Goal: Task Accomplishment & Management: Complete application form

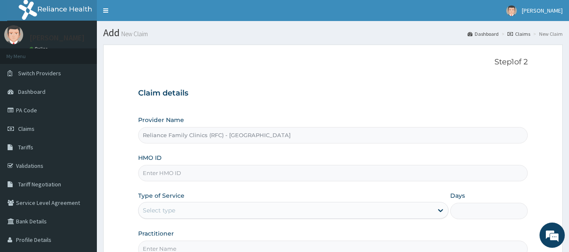
click at [160, 177] on input "HMO ID" at bounding box center [333, 173] width 390 height 16
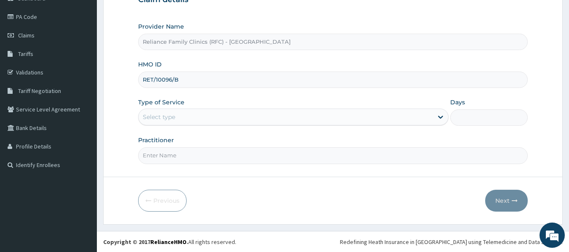
scroll to position [94, 0]
type input "RET/10096/B"
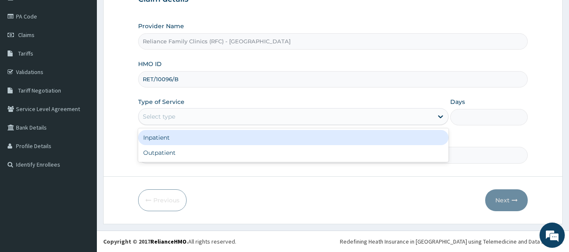
click at [168, 116] on div "Select type" at bounding box center [159, 117] width 32 height 8
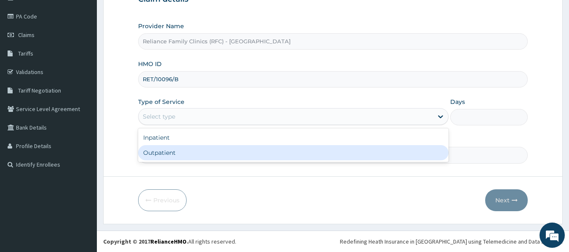
click at [165, 153] on div "Outpatient" at bounding box center [293, 152] width 311 height 15
type input "1"
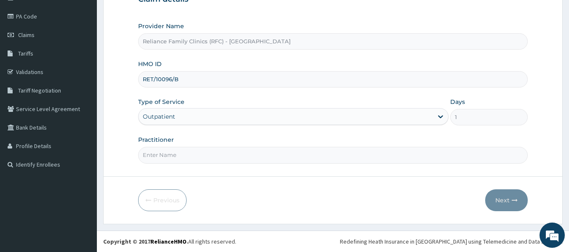
click at [164, 153] on input "Practitioner" at bounding box center [333, 155] width 390 height 16
type input "locum"
click at [504, 196] on button "Next" at bounding box center [506, 201] width 43 height 22
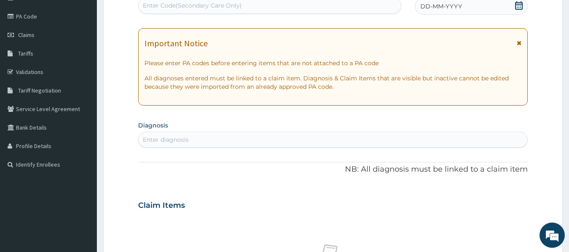
click at [171, 133] on div "Enter diagnosis" at bounding box center [333, 139] width 389 height 13
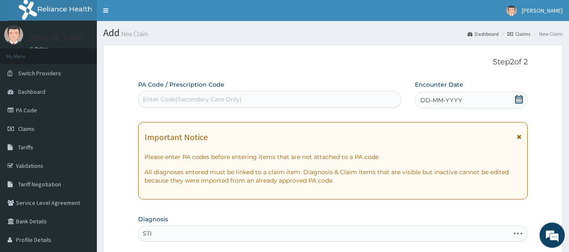
type input "STI"
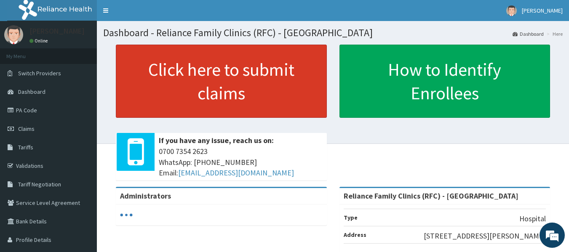
click at [276, 80] on link "Click here to submit claims" at bounding box center [221, 81] width 211 height 73
click at [240, 82] on link "Click here to submit claims" at bounding box center [221, 81] width 211 height 73
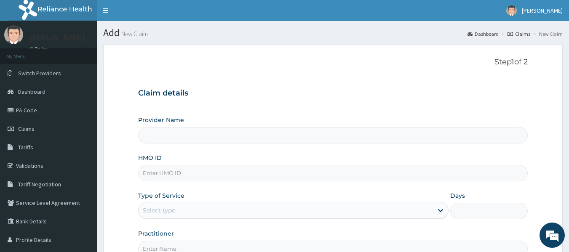
click at [177, 171] on input "HMO ID" at bounding box center [333, 173] width 390 height 16
paste input "RET/10096/B"
type input "RET/10096/B"
type input "Reliance Family Clinics (RFC) - [GEOGRAPHIC_DATA]"
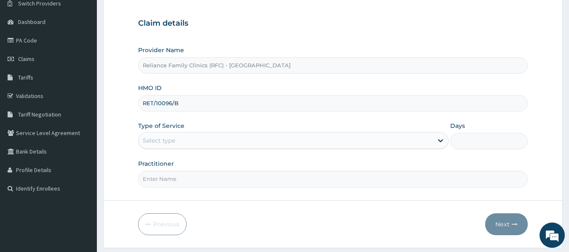
scroll to position [70, 0]
type input "RET/10096/B"
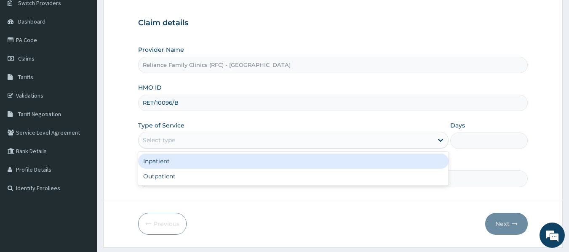
click at [171, 136] on div "Select type" at bounding box center [286, 140] width 295 height 13
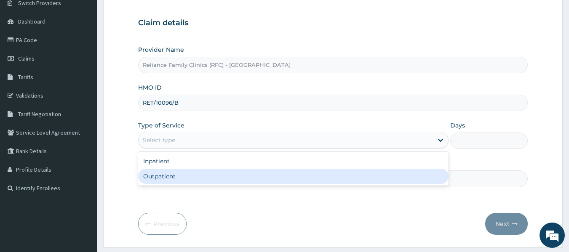
click at [168, 179] on div "Outpatient" at bounding box center [293, 176] width 311 height 15
type input "1"
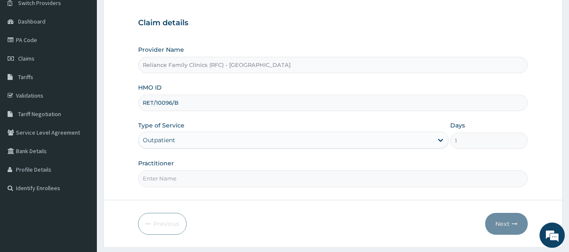
click at [171, 181] on input "Practitioner" at bounding box center [333, 179] width 390 height 16
type input "locum"
click at [509, 225] on button "Next" at bounding box center [506, 224] width 43 height 22
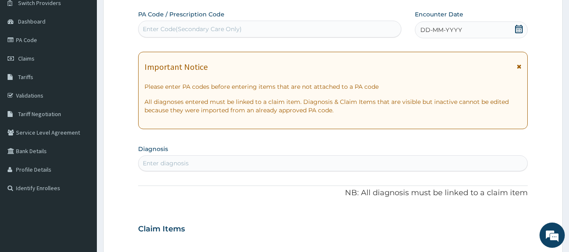
click at [154, 155] on section "Diagnosis Enter diagnosis" at bounding box center [333, 157] width 390 height 29
click at [152, 165] on div "Enter diagnosis" at bounding box center [166, 163] width 46 height 8
type input "STI"
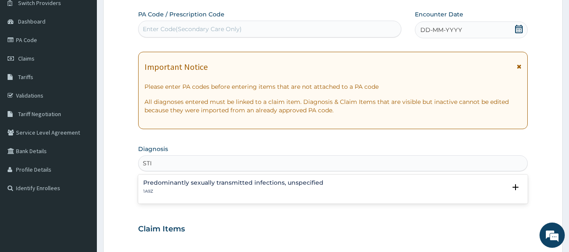
click at [192, 186] on h4 "Predominantly sexually transmitted infections, unspecified" at bounding box center [233, 183] width 180 height 6
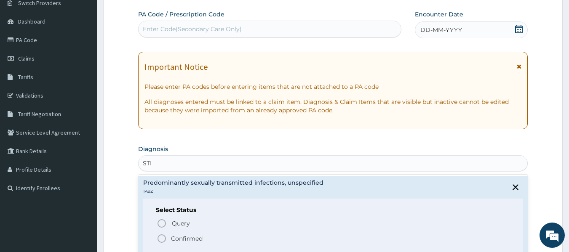
click at [196, 241] on p "Confirmed" at bounding box center [187, 239] width 32 height 8
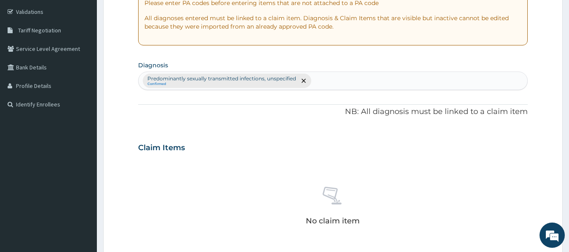
scroll to position [155, 0]
type input "TYPE2 DIABETES"
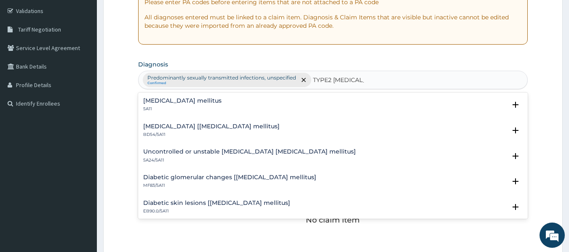
click at [206, 99] on h4 "Type 2 diabetes mellitus" at bounding box center [182, 101] width 78 height 6
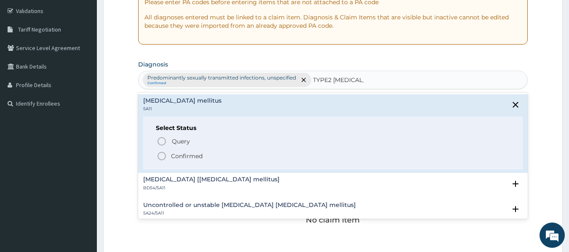
click at [199, 156] on p "Confirmed" at bounding box center [187, 156] width 32 height 8
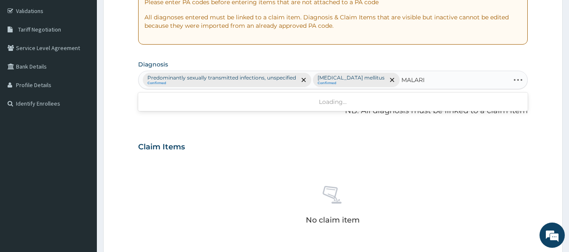
type input "MALARIA"
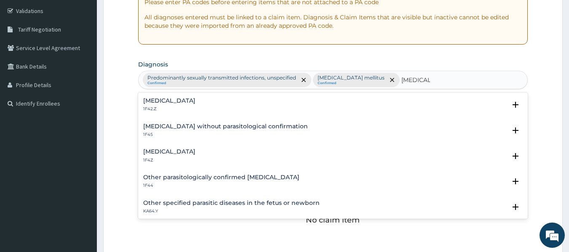
click at [188, 153] on h4 "Malaria, unspecified" at bounding box center [169, 152] width 52 height 6
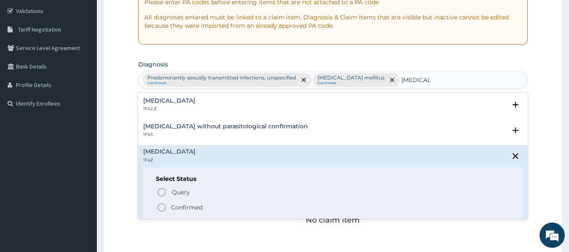
click at [188, 209] on p "Confirmed" at bounding box center [187, 208] width 32 height 8
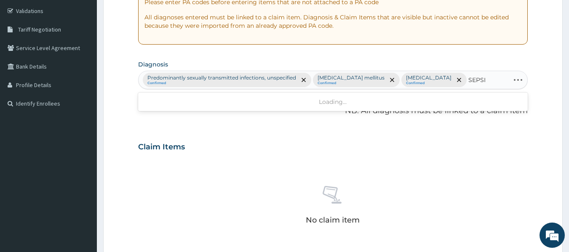
type input "SEPSIS"
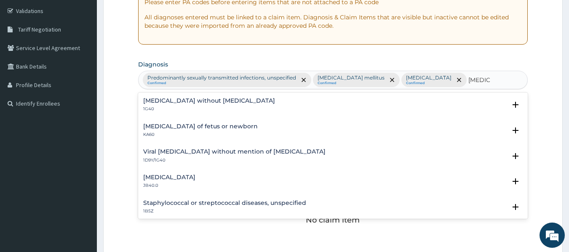
click at [211, 100] on h4 "Sepsis without septic shock" at bounding box center [209, 101] width 132 height 6
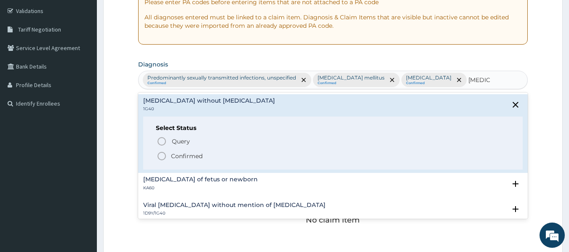
click at [195, 158] on p "Confirmed" at bounding box center [187, 156] width 32 height 8
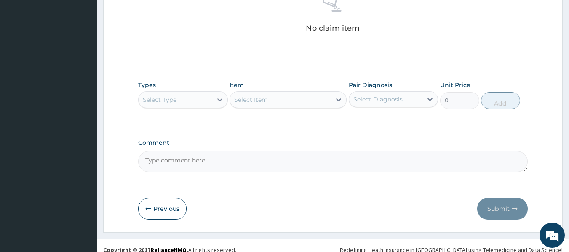
scroll to position [363, 0]
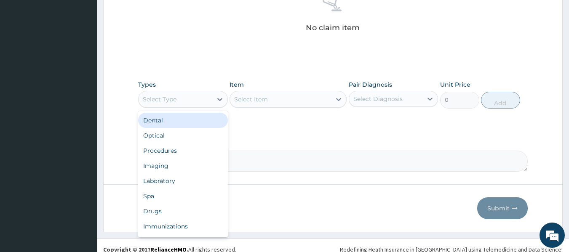
click at [186, 102] on div "Select Type" at bounding box center [176, 99] width 74 height 13
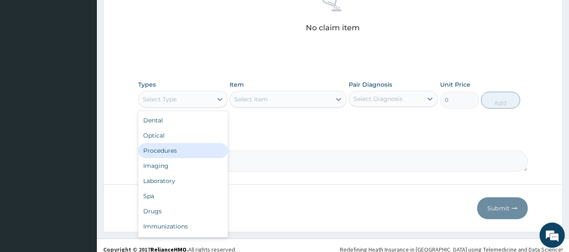
click at [178, 151] on div "Procedures" at bounding box center [183, 150] width 90 height 15
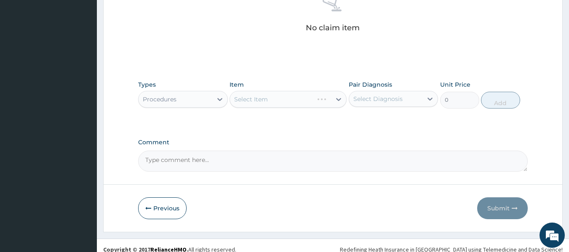
click at [301, 105] on div "Select Item" at bounding box center [288, 99] width 117 height 17
click at [380, 97] on div "Select Diagnosis" at bounding box center [378, 99] width 49 height 8
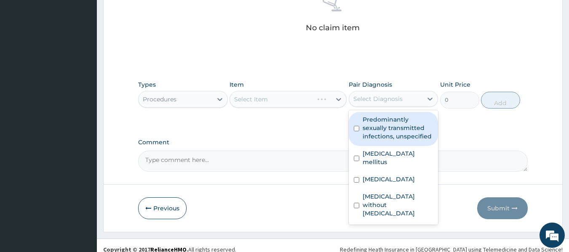
click at [380, 126] on label "Predominantly sexually transmitted infections, unspecified" at bounding box center [398, 127] width 71 height 25
checkbox input "true"
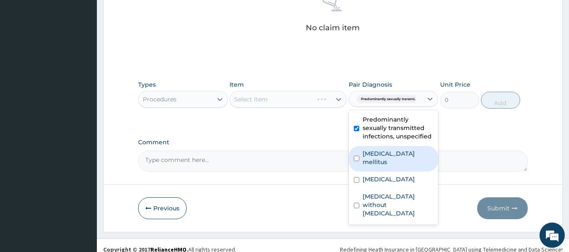
click at [378, 166] on label "Type 2 diabetes mellitus" at bounding box center [398, 158] width 71 height 17
checkbox input "true"
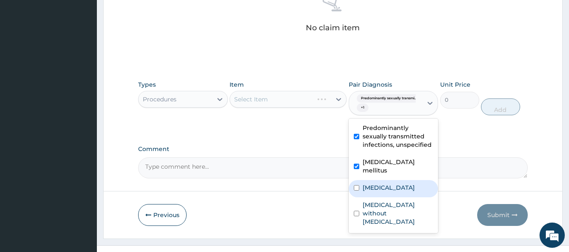
click at [381, 184] on label "Malaria, unspecified" at bounding box center [389, 188] width 52 height 8
checkbox input "true"
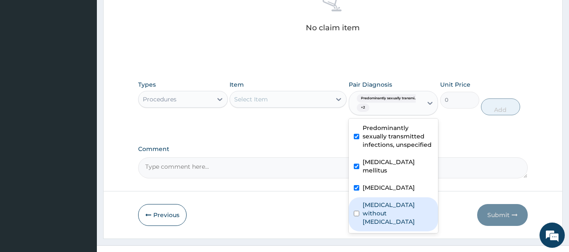
click at [383, 209] on label "Sepsis without septic shock" at bounding box center [398, 213] width 71 height 25
checkbox input "true"
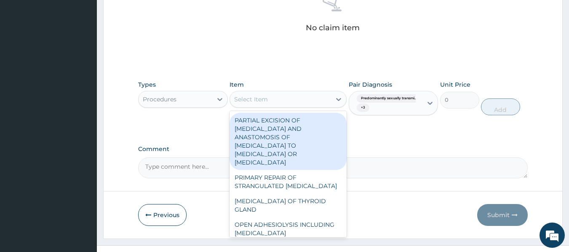
click at [294, 102] on div "Select Item" at bounding box center [280, 99] width 101 height 13
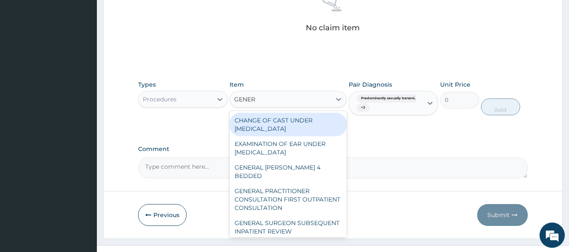
type input "GENERA"
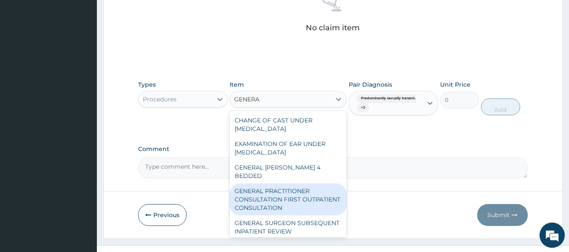
click at [284, 193] on div "GENERAL PRACTITIONER CONSULTATION FIRST OUTPATIENT CONSULTATION" at bounding box center [288, 200] width 117 height 32
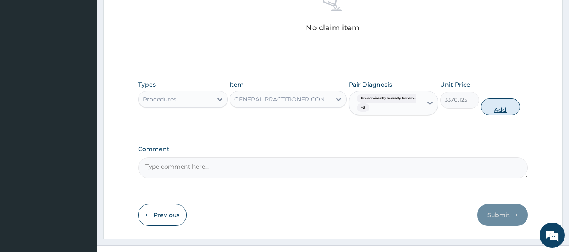
click at [499, 108] on button "Add" at bounding box center [500, 107] width 39 height 17
type input "0"
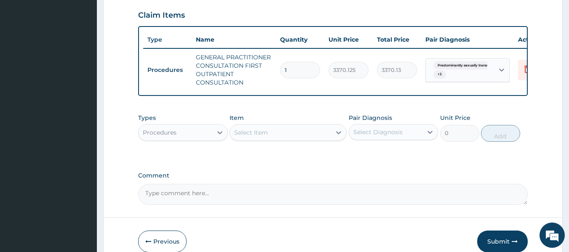
scroll to position [351, 0]
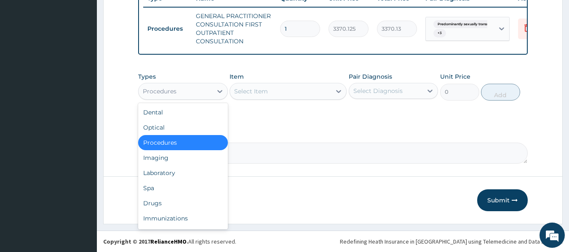
click at [188, 85] on div "Procedures" at bounding box center [176, 91] width 74 height 13
click at [154, 171] on div "Laboratory" at bounding box center [183, 173] width 90 height 15
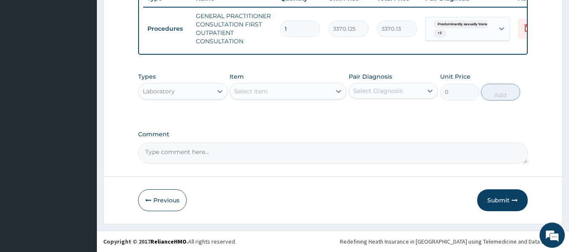
click at [265, 78] on div "Item Select Item" at bounding box center [288, 86] width 117 height 28
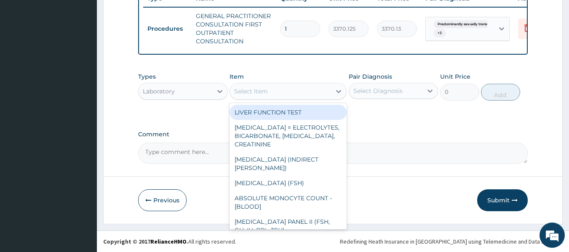
click at [262, 88] on div "Select Item" at bounding box center [251, 91] width 34 height 8
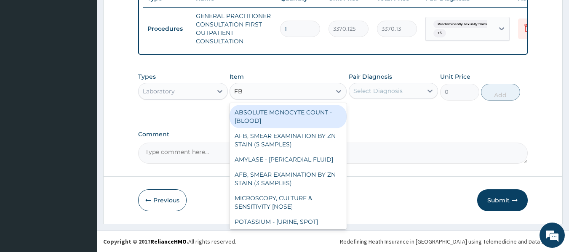
type input "FBC"
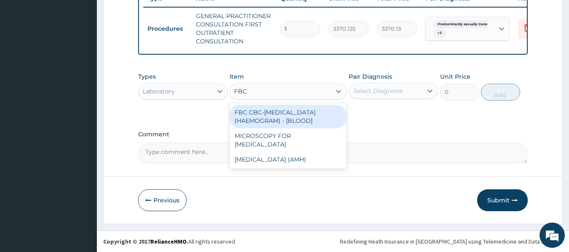
click at [298, 125] on div "FBC CBC-COMPLETE BLOOD COUNT (HAEMOGRAM) - [BLOOD]" at bounding box center [288, 117] width 117 height 24
type input "4085"
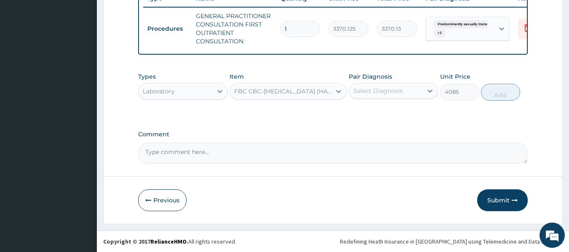
click at [384, 92] on div "Select Diagnosis" at bounding box center [378, 91] width 49 height 8
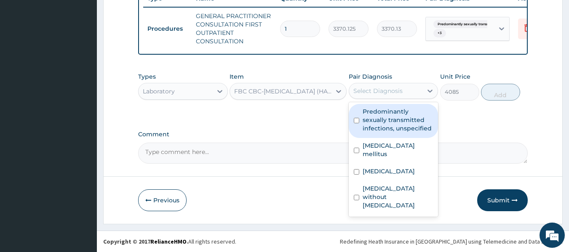
click at [387, 112] on label "Predominantly sexually transmitted infections, unspecified" at bounding box center [398, 119] width 71 height 25
checkbox input "true"
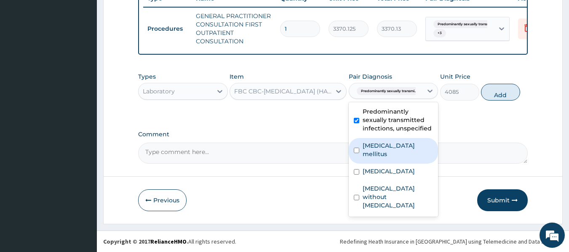
click at [384, 145] on label "Type 2 diabetes mellitus" at bounding box center [398, 150] width 71 height 17
checkbox input "true"
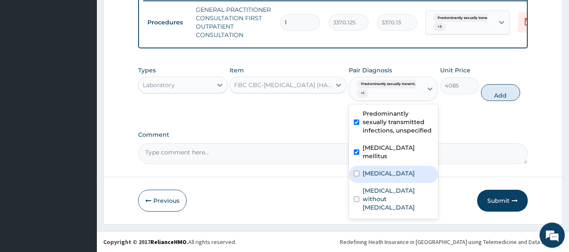
click at [383, 178] on label "Malaria, unspecified" at bounding box center [389, 173] width 52 height 8
checkbox input "true"
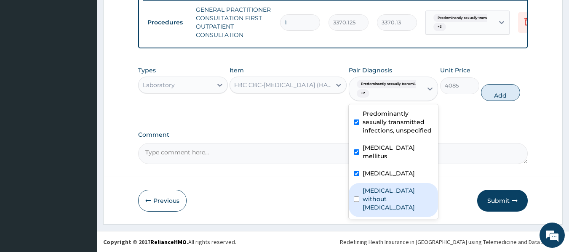
click at [384, 199] on label "Sepsis without septic shock" at bounding box center [398, 199] width 71 height 25
checkbox input "true"
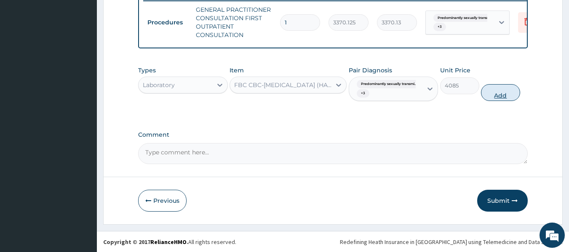
click at [505, 94] on button "Add" at bounding box center [500, 92] width 39 height 17
type input "0"
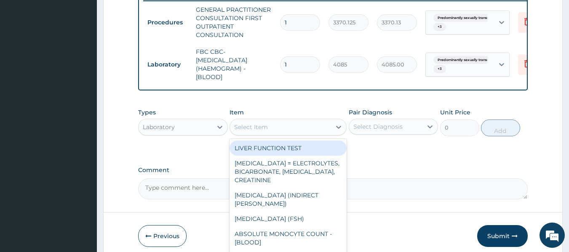
click at [313, 129] on div "Select Item" at bounding box center [280, 127] width 101 height 13
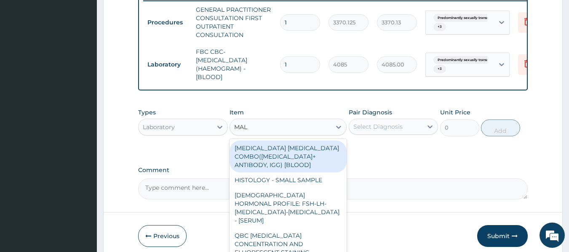
type input "MALA"
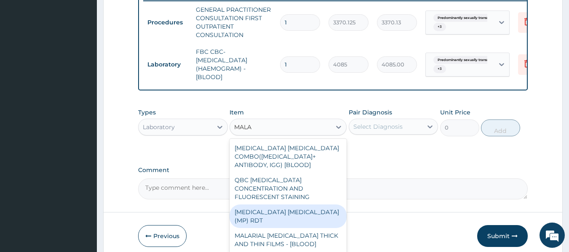
click at [319, 208] on div "MALARIA PARASITE (MP) RDT" at bounding box center [288, 217] width 117 height 24
type input "1531.875"
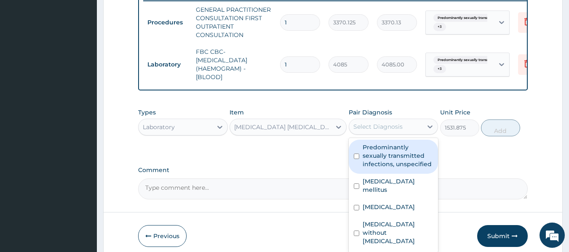
click at [390, 131] on div "Select Diagnosis" at bounding box center [378, 127] width 49 height 8
click at [391, 157] on label "Predominantly sexually transmitted infections, unspecified" at bounding box center [398, 155] width 71 height 25
checkbox input "true"
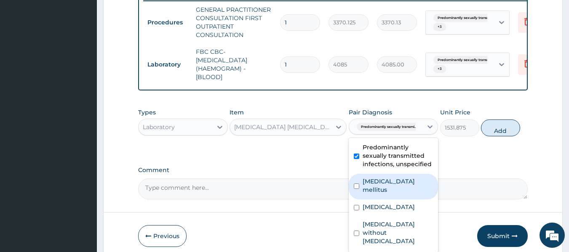
click at [388, 193] on label "Type 2 diabetes mellitus" at bounding box center [398, 185] width 71 height 17
checkbox input "true"
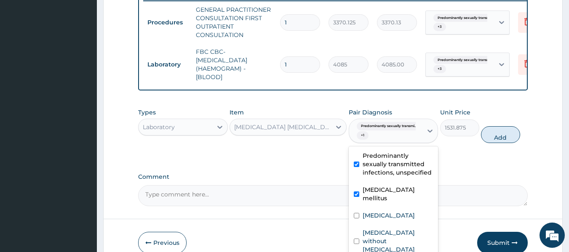
scroll to position [399, 0]
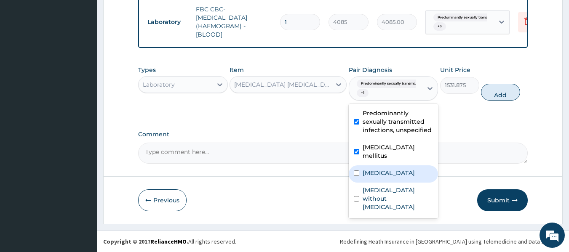
click at [397, 176] on label "Malaria, unspecified" at bounding box center [389, 173] width 52 height 8
checkbox input "true"
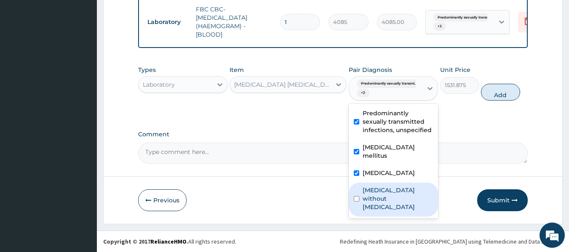
click at [395, 193] on label "Sepsis without septic shock" at bounding box center [398, 198] width 71 height 25
checkbox input "true"
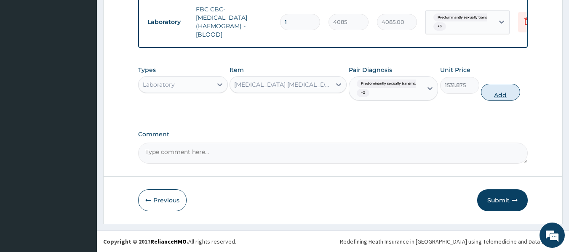
click at [503, 91] on button "Add" at bounding box center [500, 92] width 39 height 17
type input "0"
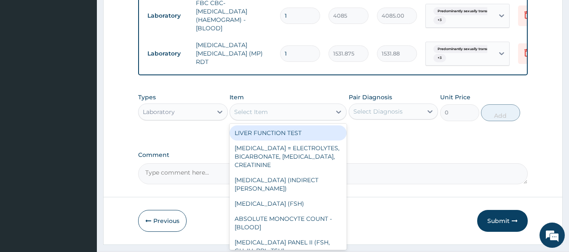
click at [304, 115] on div "Select Item" at bounding box center [280, 111] width 101 height 13
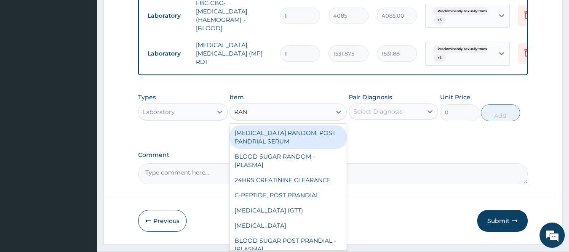
type input "RAND"
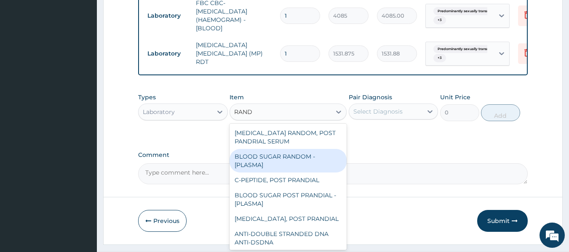
click at [297, 163] on div "BLOOD SUGAR RANDOM - [PLASMA]" at bounding box center [288, 161] width 117 height 24
type input "1800"
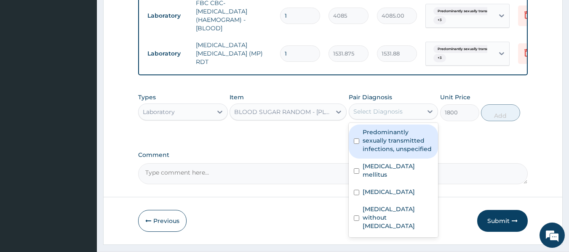
click at [382, 118] on div "Select Diagnosis" at bounding box center [386, 111] width 74 height 13
click at [383, 149] on label "Predominantly sexually transmitted infections, unspecified" at bounding box center [398, 140] width 71 height 25
checkbox input "true"
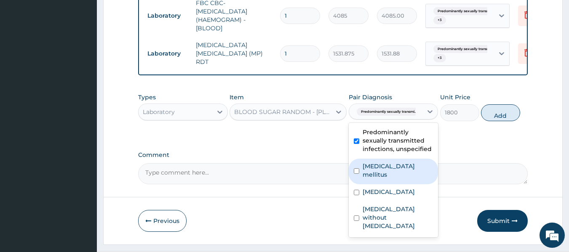
click at [380, 179] on label "Type 2 diabetes mellitus" at bounding box center [398, 170] width 71 height 17
checkbox input "true"
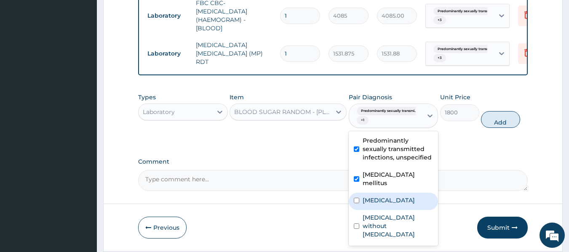
click at [383, 201] on label "Malaria, unspecified" at bounding box center [389, 200] width 52 height 8
checkbox input "true"
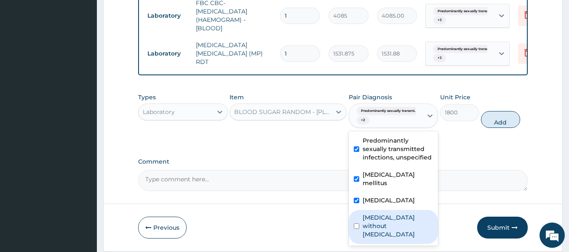
click at [390, 229] on label "Sepsis without septic shock" at bounding box center [398, 226] width 71 height 25
checkbox input "true"
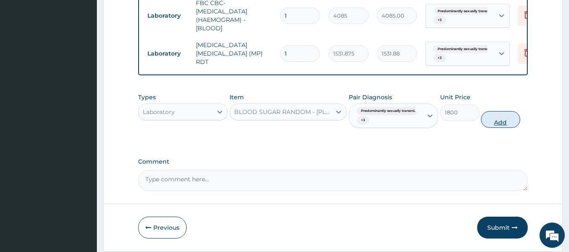
click at [506, 125] on button "Add" at bounding box center [500, 119] width 39 height 17
type input "0"
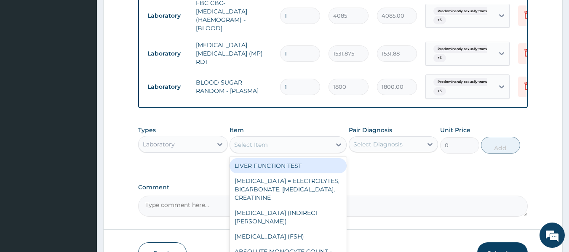
click at [281, 147] on div "Select Item" at bounding box center [280, 144] width 101 height 13
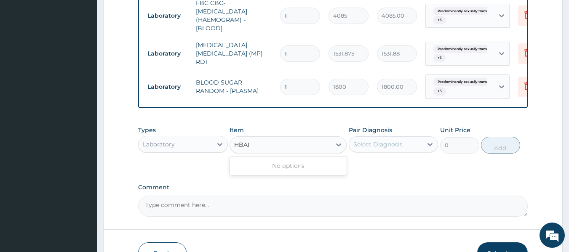
type input "HBA"
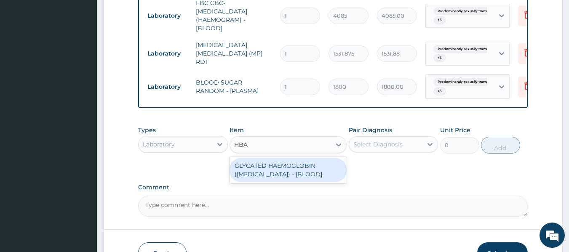
click at [297, 174] on div "GLYCATED HAEMOGLOBIN (HBA1C) - [BLOOD]" at bounding box center [288, 170] width 117 height 24
type input "12255"
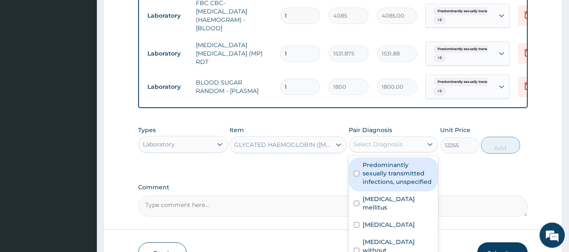
click at [408, 149] on div "Select Diagnosis" at bounding box center [386, 144] width 74 height 13
click at [402, 174] on label "Predominantly sexually transmitted infections, unspecified" at bounding box center [398, 173] width 71 height 25
checkbox input "true"
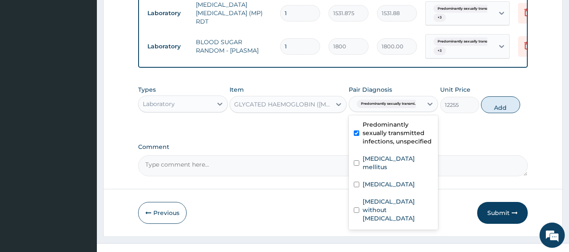
scroll to position [458, 0]
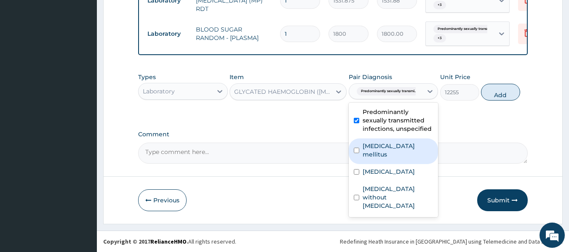
click at [395, 155] on label "Type 2 diabetes mellitus" at bounding box center [398, 150] width 71 height 17
checkbox input "true"
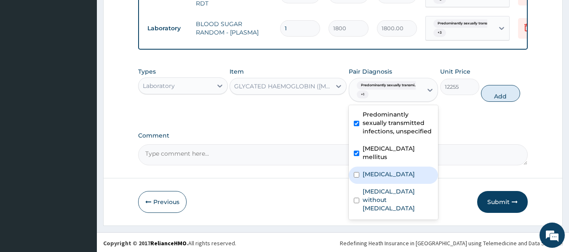
click at [394, 179] on label "Malaria, unspecified" at bounding box center [389, 174] width 52 height 8
checkbox input "true"
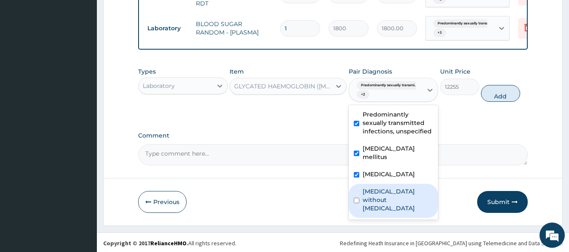
click at [393, 203] on label "Sepsis without septic shock" at bounding box center [398, 200] width 71 height 25
checkbox input "true"
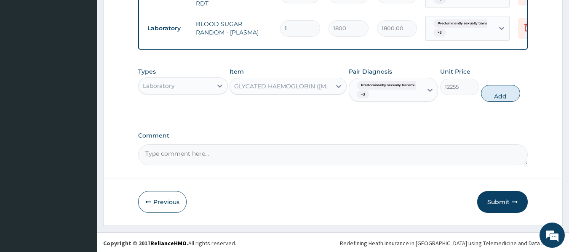
click at [506, 100] on button "Add" at bounding box center [500, 93] width 39 height 17
type input "0"
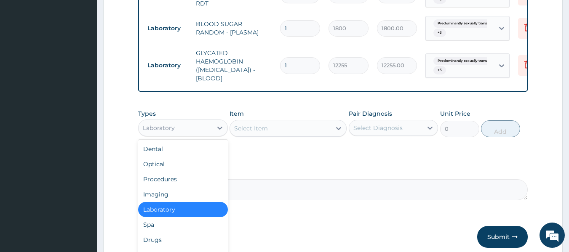
click at [207, 121] on div "Laboratory" at bounding box center [176, 127] width 74 height 13
click at [165, 237] on div "Drugs" at bounding box center [183, 240] width 90 height 15
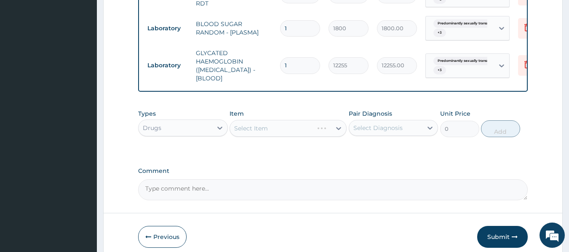
click at [379, 124] on div "Select Diagnosis" at bounding box center [378, 128] width 49 height 8
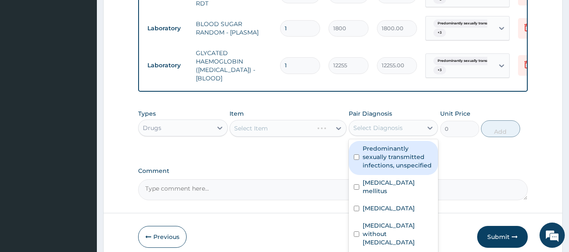
click at [385, 156] on label "Predominantly sexually transmitted infections, unspecified" at bounding box center [398, 157] width 71 height 25
checkbox input "true"
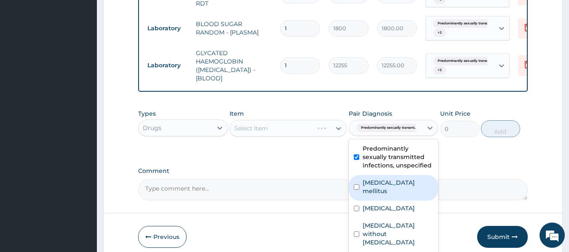
click at [376, 183] on label "Type 2 diabetes mellitus" at bounding box center [398, 187] width 71 height 17
checkbox input "true"
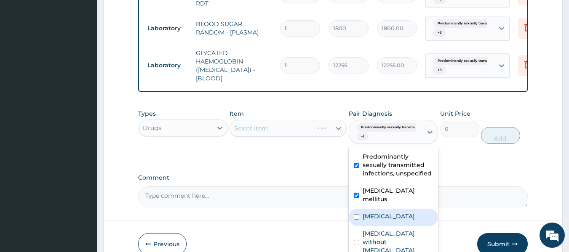
click at [377, 212] on label "Malaria, unspecified" at bounding box center [389, 216] width 52 height 8
checkbox input "true"
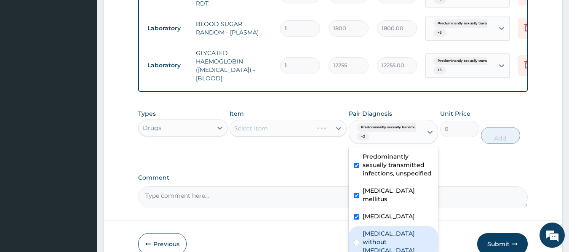
click at [377, 232] on label "Sepsis without septic shock" at bounding box center [398, 242] width 71 height 25
checkbox input "true"
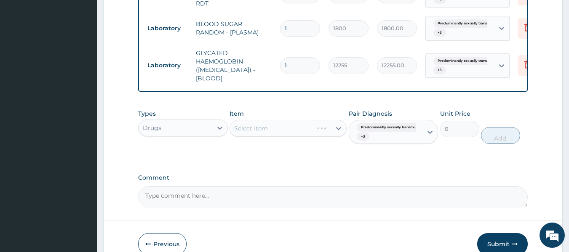
click at [256, 123] on div "Select Item" at bounding box center [288, 128] width 117 height 17
click at [278, 126] on div "Select Item" at bounding box center [288, 128] width 117 height 17
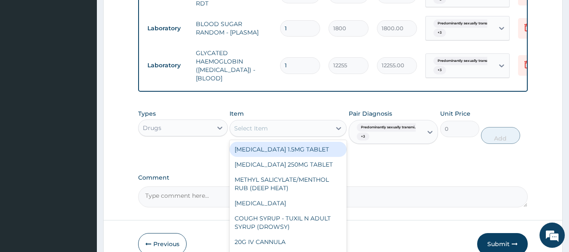
click at [278, 126] on div "Select Item" at bounding box center [280, 128] width 101 height 13
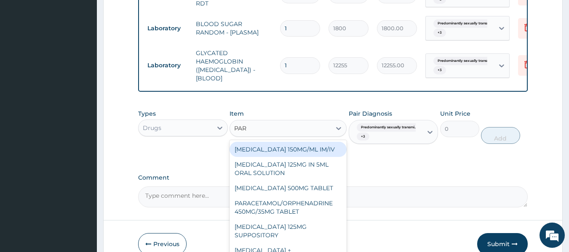
type input "PARA"
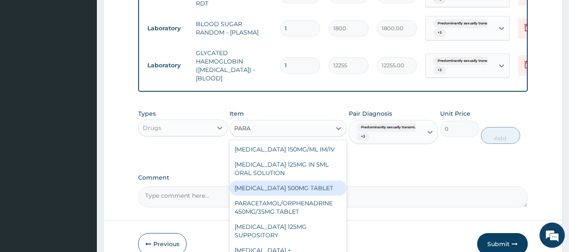
click at [285, 181] on div "PARACETAMOL 500MG TABLET" at bounding box center [288, 188] width 117 height 15
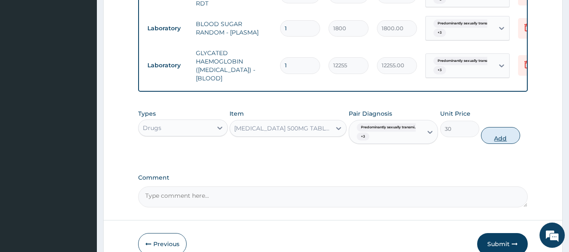
click at [495, 133] on button "Add" at bounding box center [500, 135] width 39 height 17
type input "0"
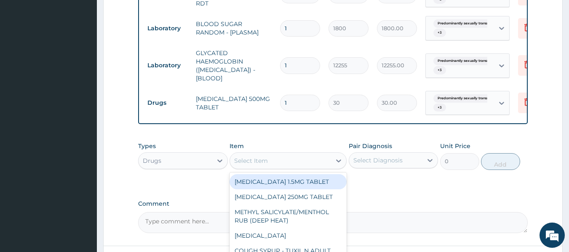
click at [282, 155] on div "Select Item" at bounding box center [280, 160] width 101 height 13
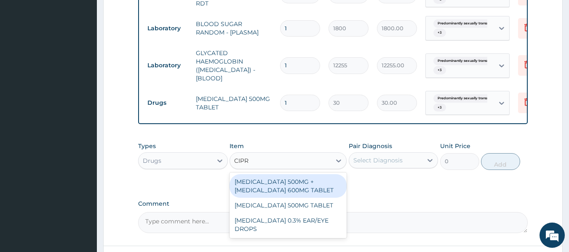
type input "CIPRO"
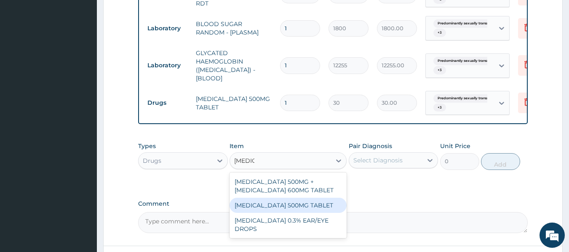
click at [284, 203] on div "CIPROFLOXACIN 500MG TABLET" at bounding box center [288, 205] width 117 height 15
type input "400"
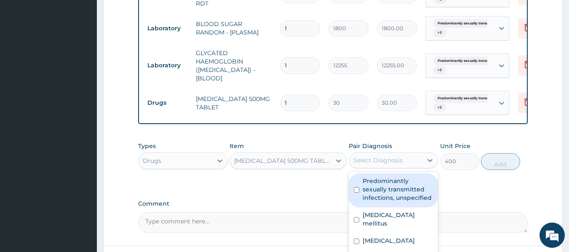
drag, startPoint x: 392, startPoint y: 153, endPoint x: 388, endPoint y: 187, distance: 34.4
click at [388, 169] on div "option Sepsis without septic shock, selected. option Predominantly sexually tra…" at bounding box center [394, 161] width 90 height 16
click at [388, 187] on label "Predominantly sexually transmitted infections, unspecified" at bounding box center [398, 189] width 71 height 25
checkbox input "true"
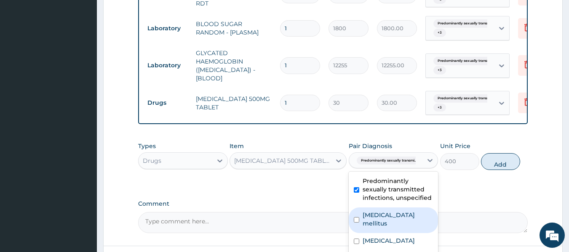
click at [397, 217] on label "Type 2 diabetes mellitus" at bounding box center [398, 219] width 71 height 17
checkbox input "true"
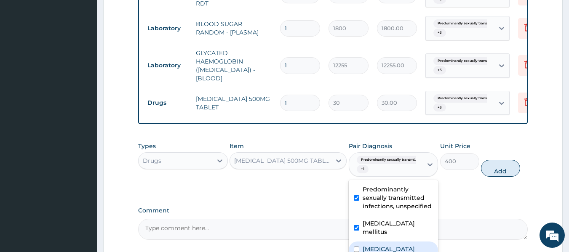
click at [399, 242] on div "Malaria, unspecified" at bounding box center [394, 250] width 90 height 17
checkbox input "true"
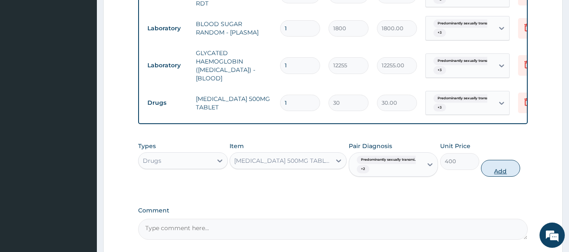
click at [495, 165] on button "Add" at bounding box center [500, 168] width 39 height 17
type input "0"
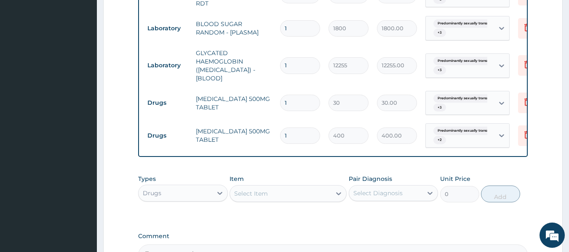
click at [292, 95] on input "1" at bounding box center [300, 103] width 40 height 16
type input "18"
type input "540.00"
type input "18"
click at [295, 130] on input "1" at bounding box center [300, 136] width 40 height 16
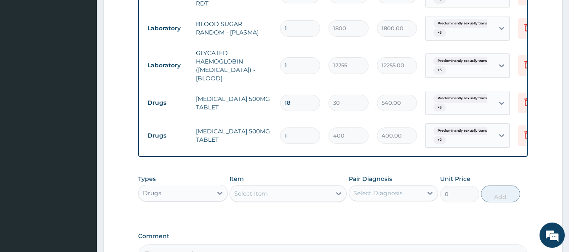
type input "10"
type input "4000.00"
type input "11"
type input "4400.00"
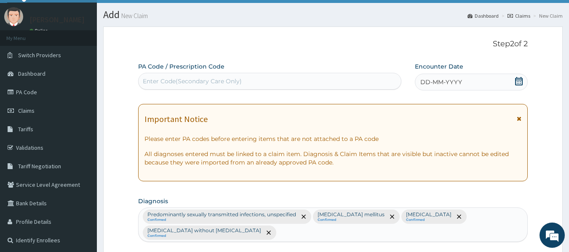
scroll to position [0, 0]
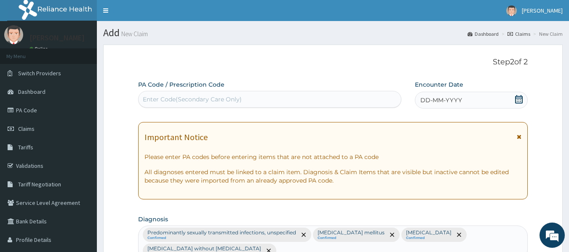
click at [424, 99] on span "DD-MM-YYYY" at bounding box center [442, 100] width 42 height 8
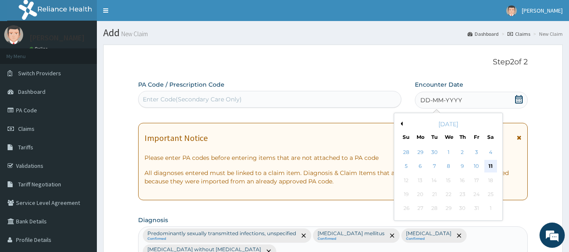
click at [490, 163] on div "11" at bounding box center [491, 167] width 13 height 13
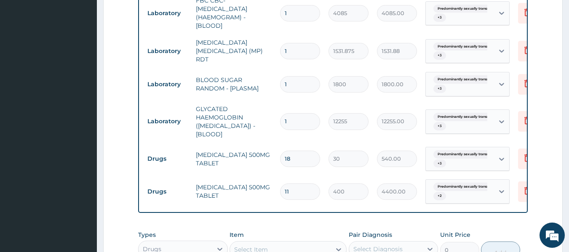
scroll to position [403, 0]
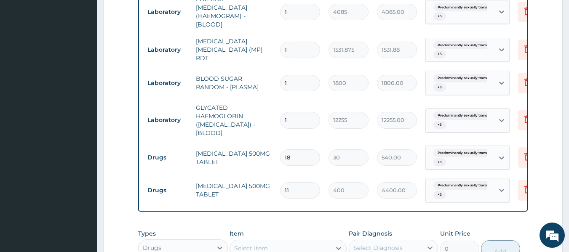
click at [293, 182] on input "11" at bounding box center [300, 190] width 40 height 16
type input "1"
type input "400.00"
type input "10"
type input "4000.00"
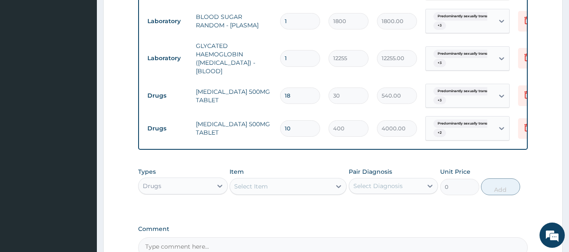
scroll to position [557, 0]
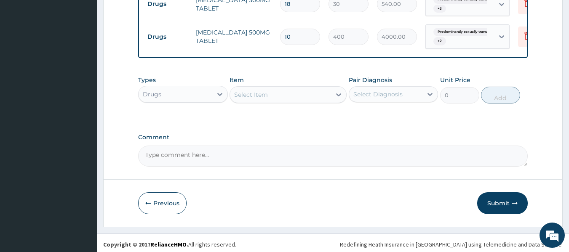
type input "10"
click at [498, 201] on button "Submit" at bounding box center [502, 204] width 51 height 22
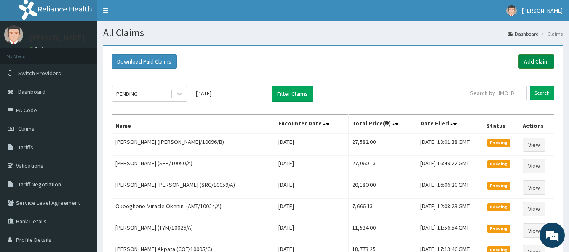
click at [531, 56] on link "Add Claim" at bounding box center [537, 61] width 36 height 14
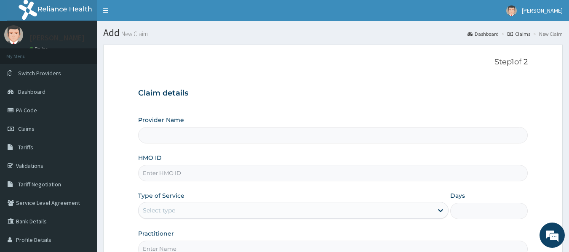
click at [178, 169] on input "HMO ID" at bounding box center [333, 173] width 390 height 16
type input "Reliance Family Clinics (RFC) - [GEOGRAPHIC_DATA]"
paste input "KCI/10042/A"
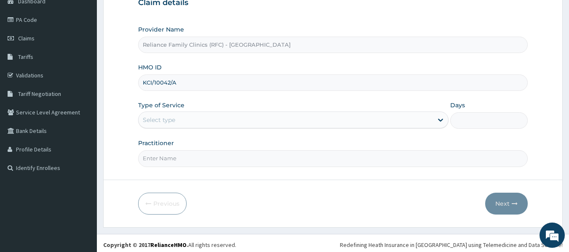
scroll to position [94, 0]
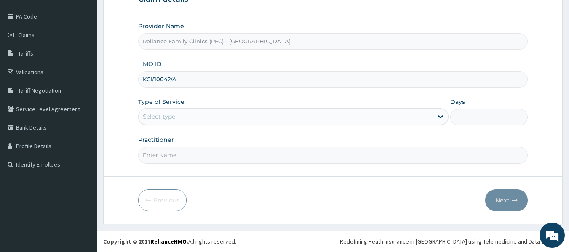
type input "KCI/10042/A"
click at [175, 114] on div "Select type" at bounding box center [159, 117] width 32 height 8
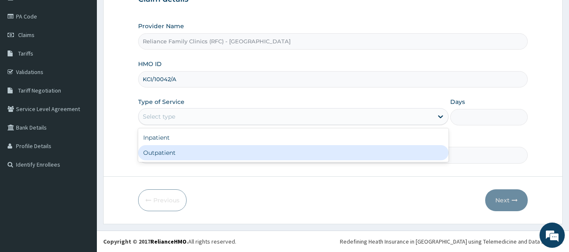
click at [178, 149] on div "Outpatient" at bounding box center [293, 152] width 311 height 15
type input "1"
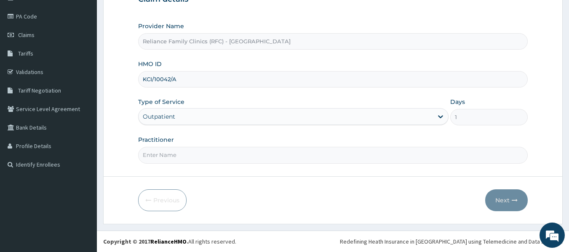
click at [178, 154] on input "Practitioner" at bounding box center [333, 155] width 390 height 16
type input "locum"
click at [520, 198] on button "Next" at bounding box center [506, 201] width 43 height 22
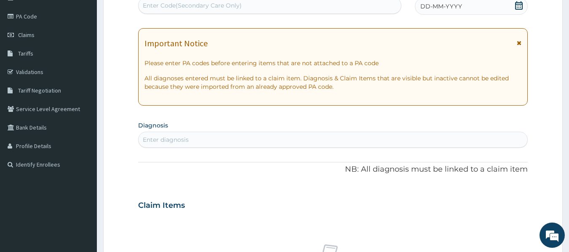
scroll to position [0, 0]
click at [155, 139] on div "Enter diagnosis" at bounding box center [166, 140] width 46 height 8
type input "ULCER"
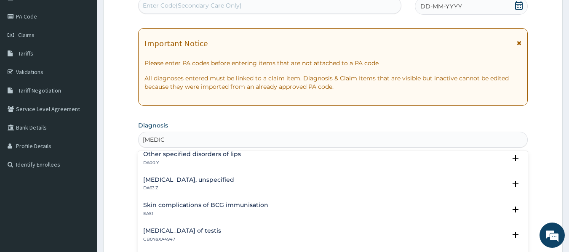
scroll to position [644, 0]
click at [211, 178] on h4 "Duodenal ulcer, unspecified" at bounding box center [188, 180] width 91 height 6
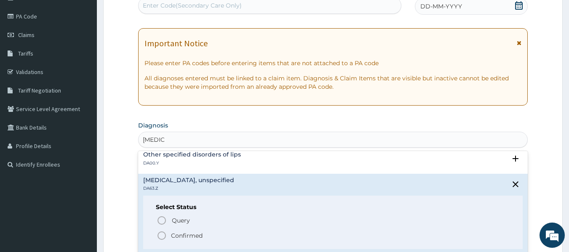
click at [190, 238] on p "Confirmed" at bounding box center [187, 236] width 32 height 8
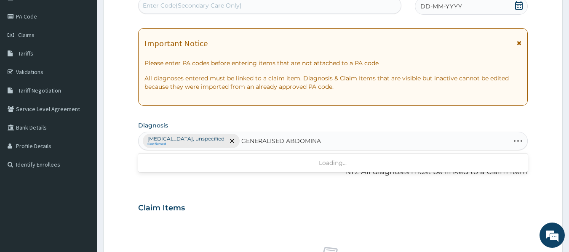
type input "GENERALISED ABDOMINAL"
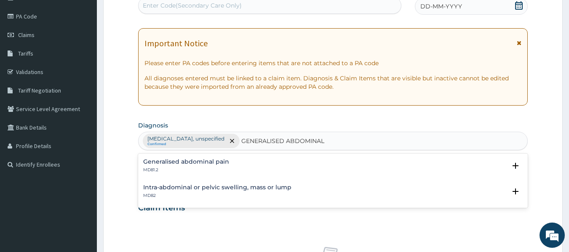
click at [215, 162] on h4 "Generalised abdominal pain" at bounding box center [186, 162] width 86 height 6
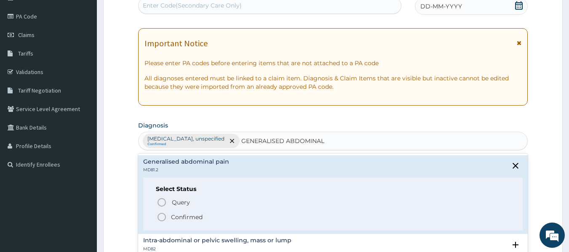
click at [192, 219] on p "Confirmed" at bounding box center [187, 217] width 32 height 8
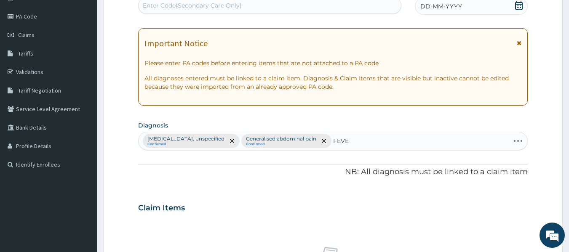
type input "FEVER"
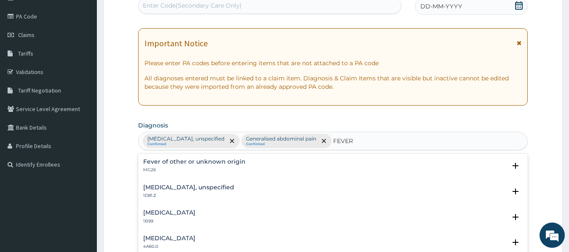
click at [212, 162] on h4 "Fever of other or unknown origin" at bounding box center [194, 162] width 102 height 6
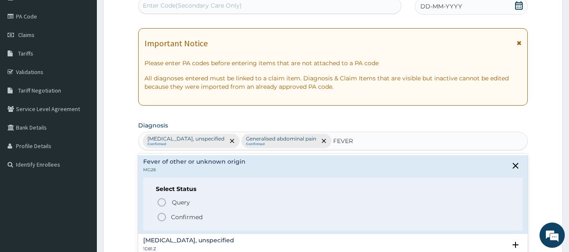
click at [191, 217] on p "Confirmed" at bounding box center [187, 217] width 32 height 8
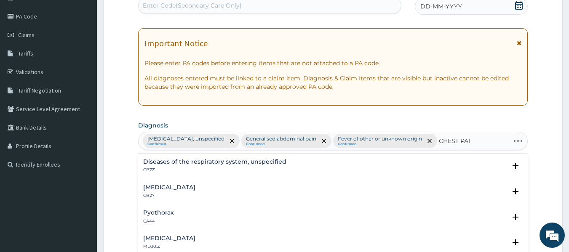
type input "CHEST PAIN"
click at [196, 159] on h4 "Chest pain, unspecified" at bounding box center [169, 162] width 52 height 6
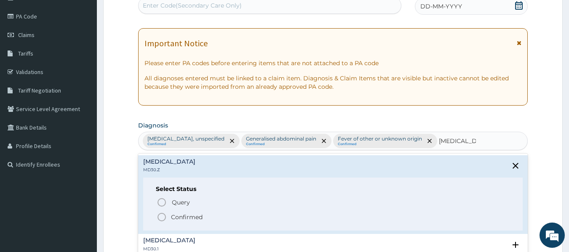
click at [183, 218] on p "Confirmed" at bounding box center [187, 217] width 32 height 8
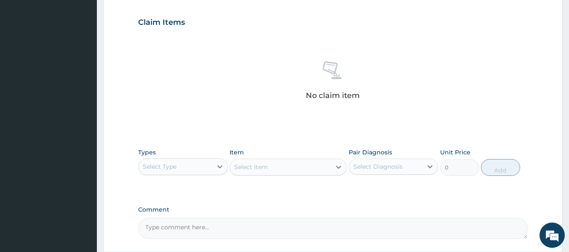
scroll to position [322, 0]
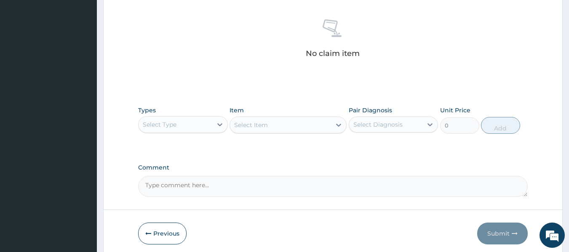
click at [183, 126] on div "Select Type" at bounding box center [176, 124] width 74 height 13
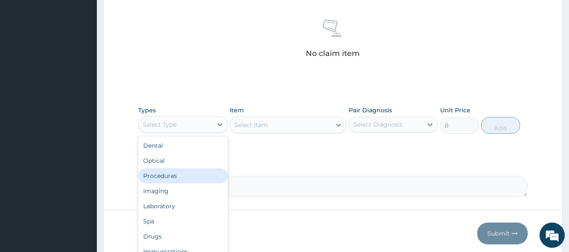
click at [165, 178] on div "Procedures" at bounding box center [183, 176] width 90 height 15
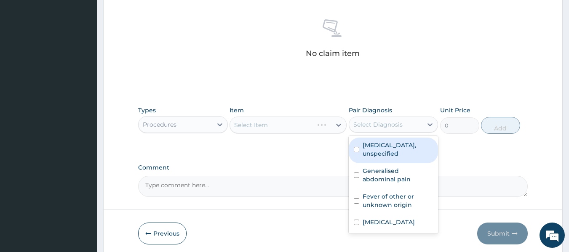
click at [376, 129] on div "Select Diagnosis" at bounding box center [378, 125] width 49 height 8
click at [380, 151] on label "Duodenal ulcer, unspecified" at bounding box center [398, 149] width 71 height 17
checkbox input "true"
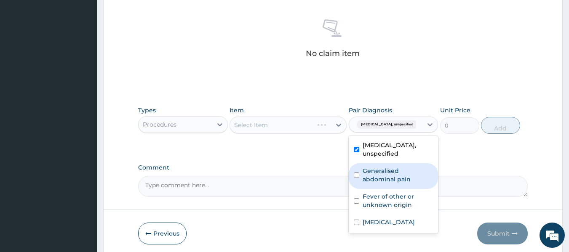
click at [381, 174] on label "Generalised abdominal pain" at bounding box center [398, 175] width 71 height 17
checkbox input "true"
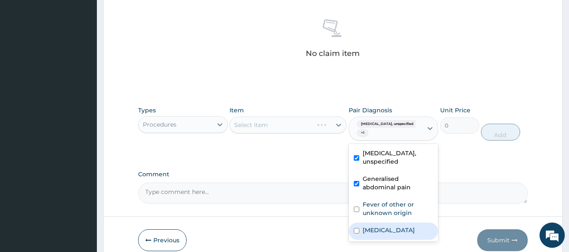
drag, startPoint x: 376, startPoint y: 212, endPoint x: 379, endPoint y: 230, distance: 17.9
click at [379, 230] on div "Duodenal ulcer, unspecified Generalised abdominal pain Fever of other or unknow…" at bounding box center [394, 193] width 90 height 98
click at [379, 230] on label "Chest pain, unspecified" at bounding box center [389, 230] width 52 height 8
checkbox input "true"
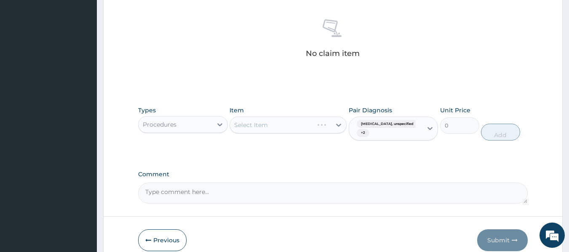
click at [289, 113] on div "Item Select Item" at bounding box center [288, 123] width 117 height 35
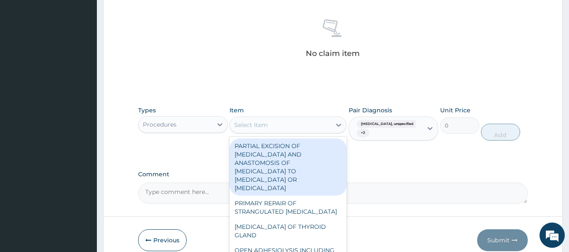
click at [287, 121] on div "Select Item" at bounding box center [280, 124] width 101 height 13
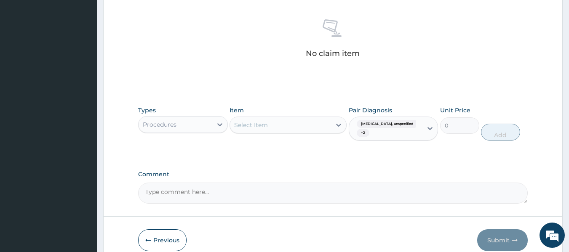
click at [281, 124] on div "Select Item" at bounding box center [280, 124] width 101 height 13
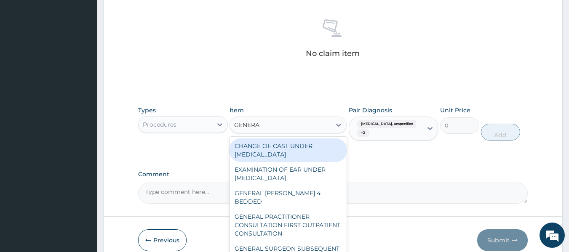
type input "GENERAL"
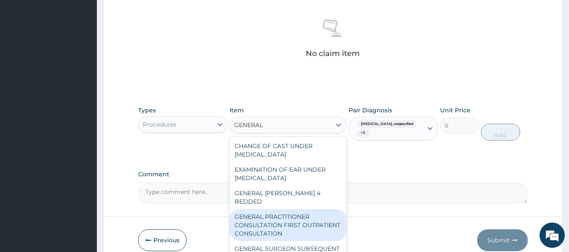
click at [300, 223] on div "GENERAL PRACTITIONER CONSULTATION FIRST OUTPATIENT CONSULTATION" at bounding box center [288, 225] width 117 height 32
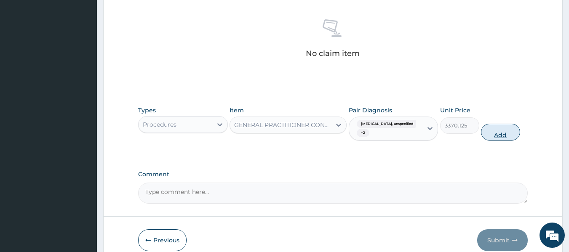
click at [507, 136] on button "Add" at bounding box center [500, 132] width 39 height 17
type input "0"
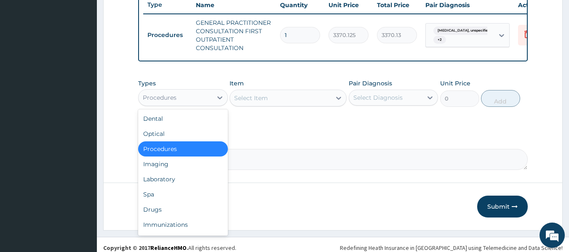
click at [198, 99] on div "Procedures" at bounding box center [176, 97] width 74 height 13
click at [157, 186] on div "Laboratory" at bounding box center [183, 179] width 90 height 15
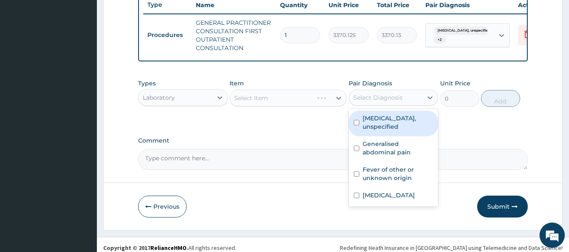
click at [377, 102] on div "Select Diagnosis" at bounding box center [378, 98] width 49 height 8
click at [381, 130] on label "Duodenal ulcer, unspecified" at bounding box center [398, 122] width 71 height 17
checkbox input "true"
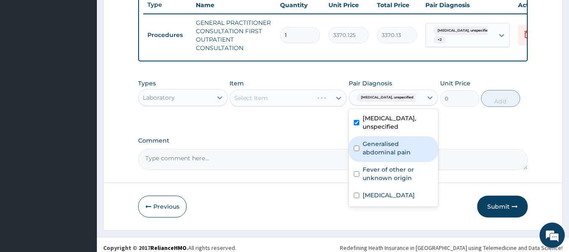
click at [382, 150] on label "Generalised abdominal pain" at bounding box center [398, 148] width 71 height 17
checkbox input "true"
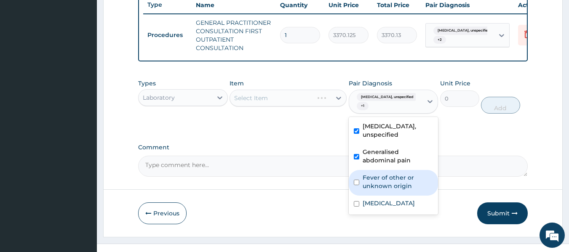
click at [381, 182] on label "Fever of other or unknown origin" at bounding box center [398, 182] width 71 height 17
checkbox input "true"
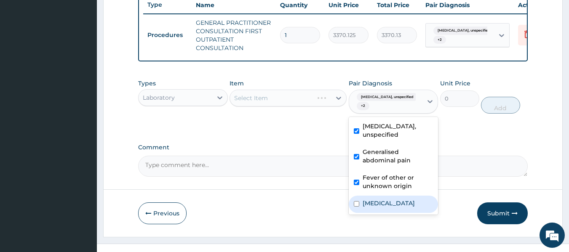
click at [384, 208] on label "Chest pain, unspecified" at bounding box center [389, 203] width 52 height 8
checkbox input "true"
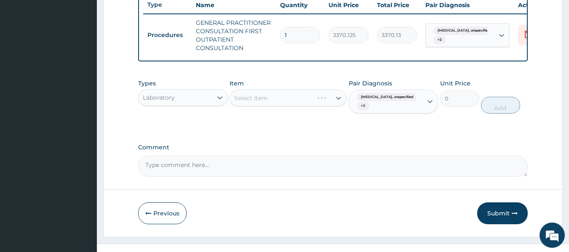
click at [308, 101] on div "Select Item" at bounding box center [288, 98] width 117 height 17
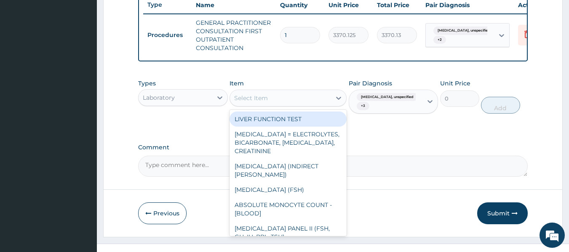
click at [308, 101] on div "Select Item" at bounding box center [280, 97] width 101 height 13
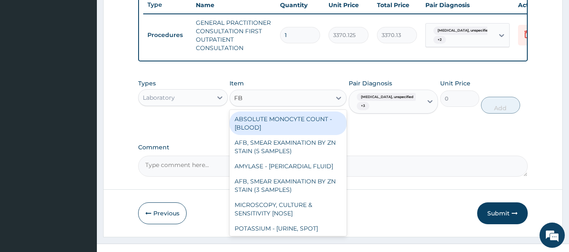
type input "FBC"
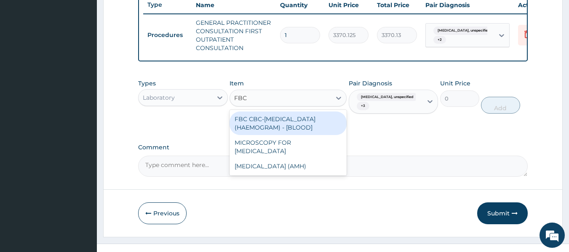
click at [288, 127] on div "FBC CBC-COMPLETE BLOOD COUNT (HAEMOGRAM) - [BLOOD]" at bounding box center [288, 124] width 117 height 24
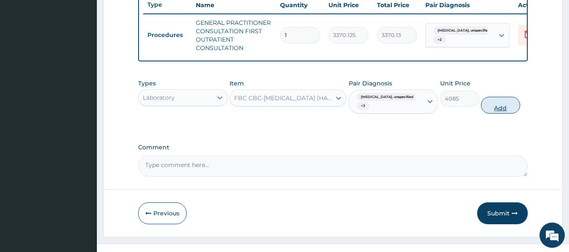
click at [497, 113] on button "Add" at bounding box center [500, 105] width 39 height 17
type input "0"
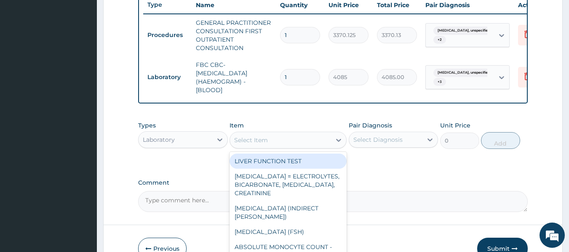
click at [310, 143] on div "Select Item" at bounding box center [280, 140] width 101 height 13
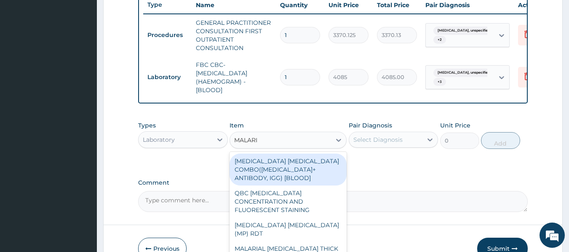
type input "MALARIA"
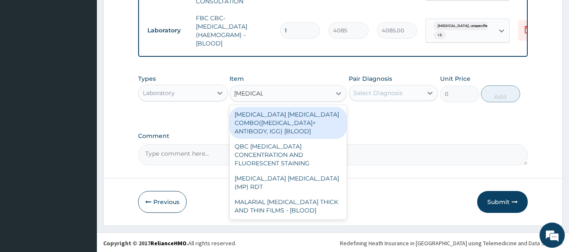
scroll to position [370, 0]
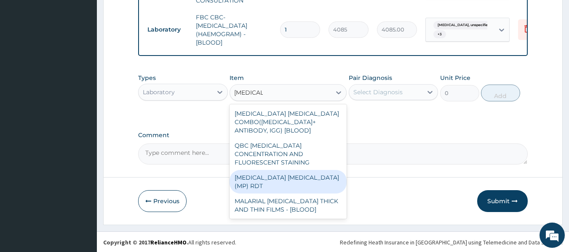
click at [308, 174] on div "MALARIA PARASITE (MP) RDT" at bounding box center [288, 182] width 117 height 24
type input "1531.875"
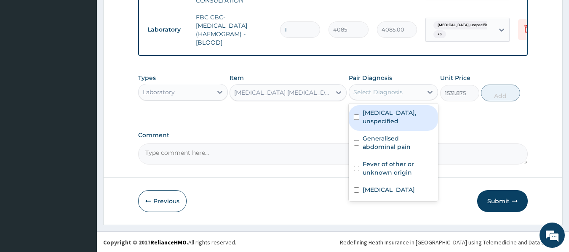
drag, startPoint x: 384, startPoint y: 99, endPoint x: 385, endPoint y: 123, distance: 24.9
click at [385, 100] on div "option Chest pain, unspecified, selected. option Duodenal ulcer, unspecified fo…" at bounding box center [394, 92] width 90 height 16
click at [385, 123] on label "Duodenal ulcer, unspecified" at bounding box center [398, 117] width 71 height 17
checkbox input "true"
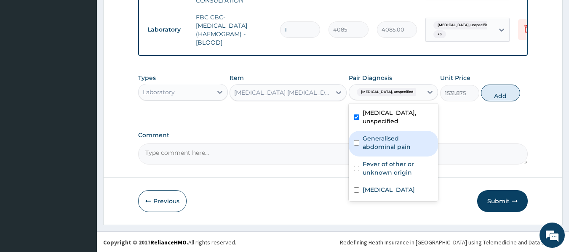
click at [387, 146] on label "Generalised abdominal pain" at bounding box center [398, 142] width 71 height 17
checkbox input "true"
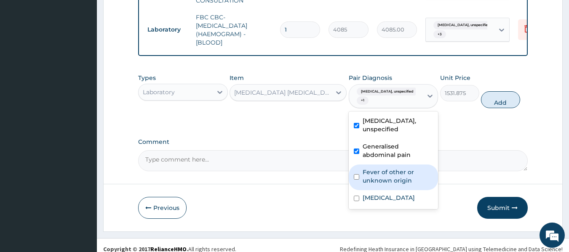
click at [392, 183] on label "Fever of other or unknown origin" at bounding box center [398, 176] width 71 height 17
checkbox input "true"
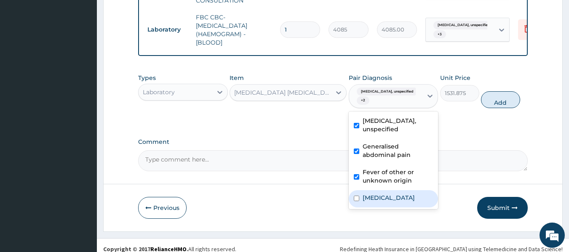
click at [399, 202] on label "Chest pain, unspecified" at bounding box center [389, 198] width 52 height 8
checkbox input "true"
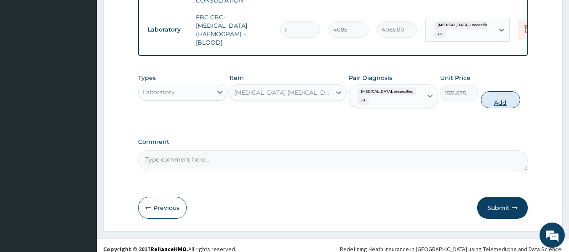
click at [502, 108] on button "Add" at bounding box center [500, 99] width 39 height 17
type input "0"
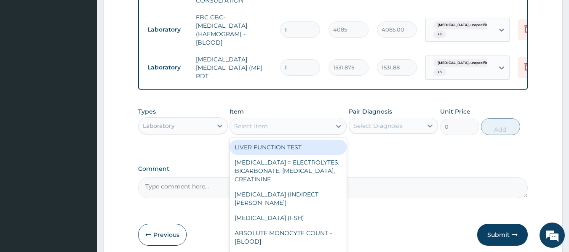
click at [267, 131] on div "Select Item" at bounding box center [251, 126] width 34 height 8
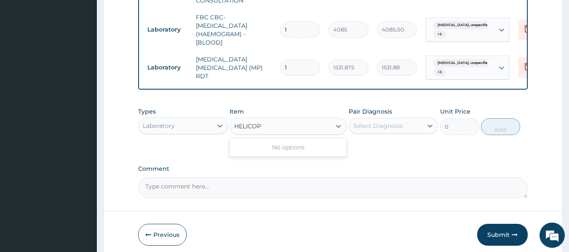
type input "HELICO"
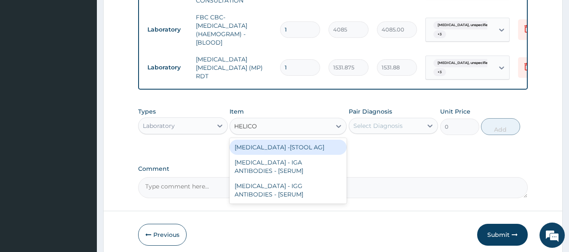
click at [311, 153] on div "HELICOBACTER PYLORI -[STOOL AG]" at bounding box center [288, 147] width 117 height 15
type input "13200"
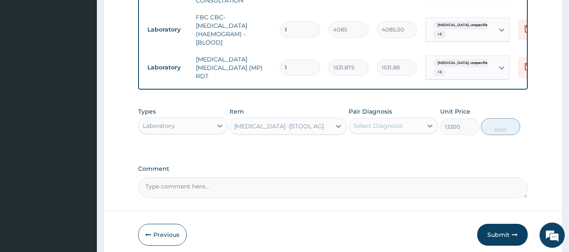
click at [384, 128] on div "Select Diagnosis" at bounding box center [378, 126] width 49 height 8
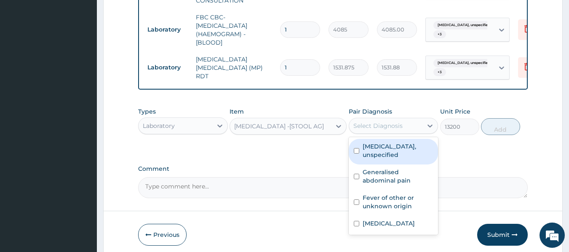
click at [384, 147] on div "Duodenal ulcer, unspecified" at bounding box center [394, 152] width 90 height 26
checkbox input "true"
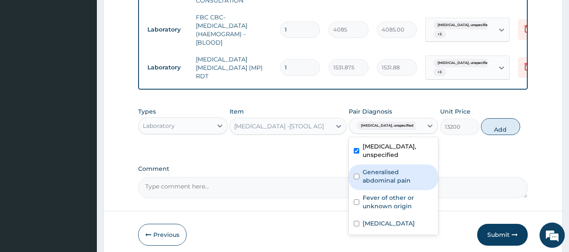
click at [384, 185] on label "Generalised abdominal pain" at bounding box center [398, 176] width 71 height 17
checkbox input "true"
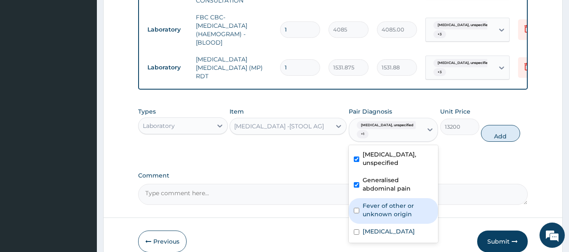
click at [381, 212] on label "Fever of other or unknown origin" at bounding box center [398, 210] width 71 height 17
checkbox input "true"
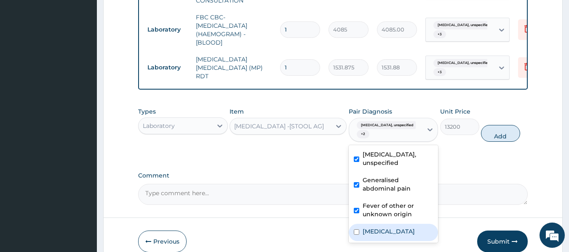
click at [388, 233] on label "Chest pain, unspecified" at bounding box center [389, 232] width 52 height 8
checkbox input "true"
click at [496, 133] on button "Add" at bounding box center [500, 133] width 39 height 17
type input "0"
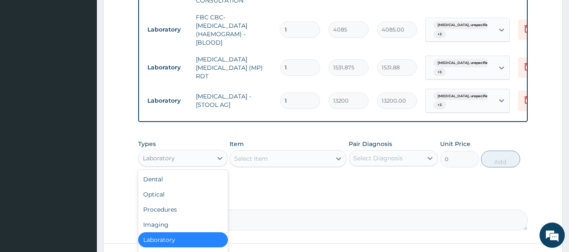
click at [159, 156] on div "Laboratory" at bounding box center [183, 158] width 90 height 17
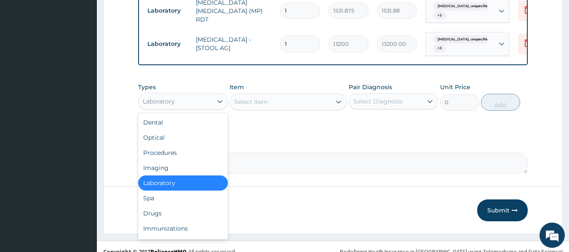
scroll to position [442, 0]
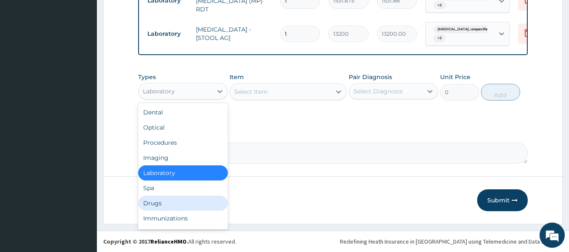
click at [152, 202] on div "Drugs" at bounding box center [183, 203] width 90 height 15
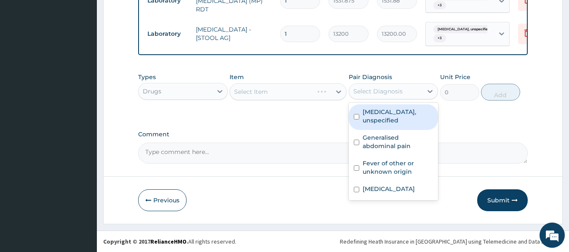
click at [385, 93] on div "Select Diagnosis" at bounding box center [378, 91] width 49 height 8
click at [383, 118] on label "Duodenal ulcer, unspecified" at bounding box center [398, 116] width 71 height 17
checkbox input "true"
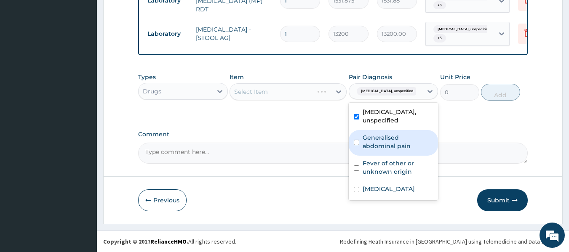
click at [380, 143] on label "Generalised abdominal pain" at bounding box center [398, 142] width 71 height 17
checkbox input "true"
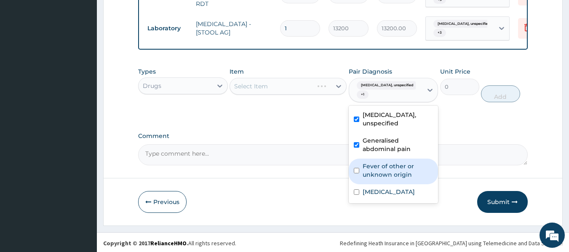
click at [378, 179] on label "Fever of other or unknown origin" at bounding box center [398, 170] width 71 height 17
checkbox input "true"
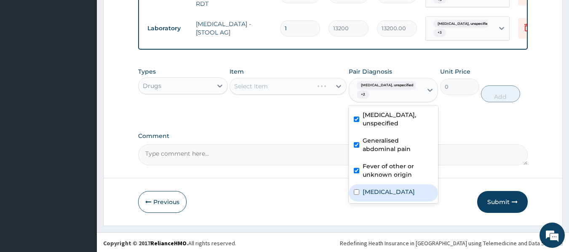
click at [379, 194] on label "Chest pain, unspecified" at bounding box center [389, 192] width 52 height 8
checkbox input "true"
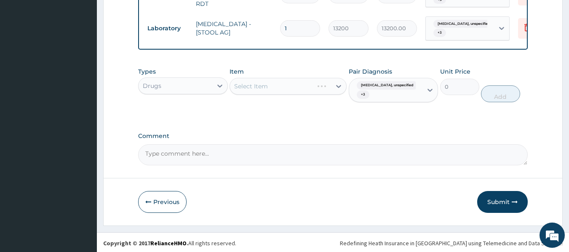
click at [264, 89] on div "Select Item" at bounding box center [288, 86] width 117 height 17
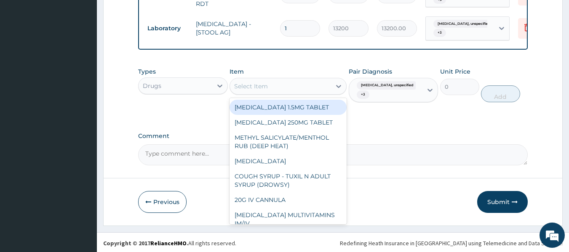
click at [264, 89] on div "Select Item" at bounding box center [251, 86] width 34 height 8
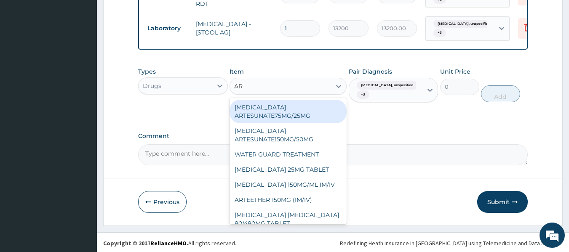
type input "ART"
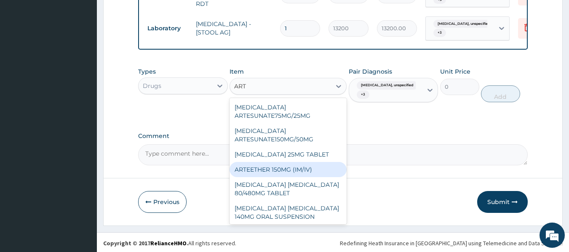
click at [318, 174] on div "ARTEETHER 150MG (IM/IV)" at bounding box center [288, 169] width 117 height 15
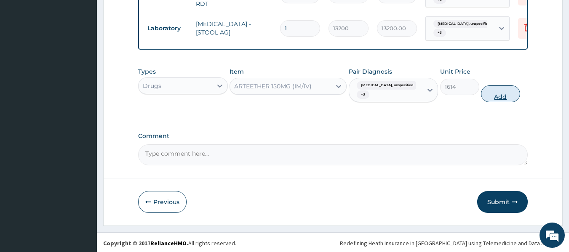
click at [506, 100] on button "Add" at bounding box center [500, 94] width 39 height 17
type input "0"
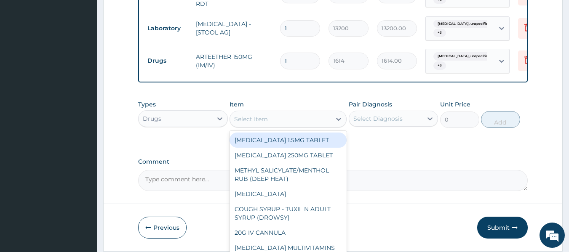
click at [301, 119] on div "Select Item" at bounding box center [280, 119] width 101 height 13
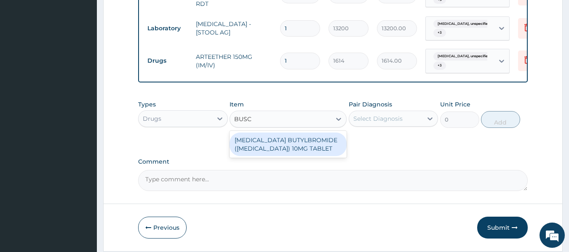
type input "BUSCO"
click at [299, 154] on div "HYOSCINE BUTYLBROMIDE (BUSCOPAN) 10MG TABLET" at bounding box center [288, 145] width 117 height 24
type input "69"
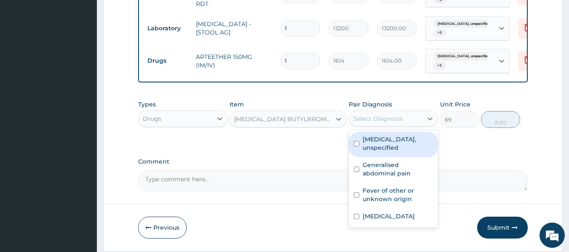
drag, startPoint x: 398, startPoint y: 121, endPoint x: 398, endPoint y: 149, distance: 27.4
click at [398, 127] on div "option Chest pain, unspecified, selected. option Duodenal ulcer, unspecified fo…" at bounding box center [394, 119] width 90 height 16
click at [398, 149] on label "Duodenal ulcer, unspecified" at bounding box center [398, 143] width 71 height 17
checkbox input "true"
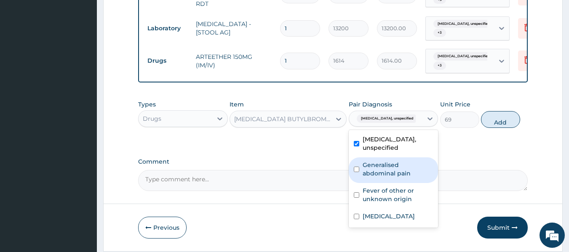
click at [394, 178] on label "Generalised abdominal pain" at bounding box center [398, 169] width 71 height 17
checkbox input "true"
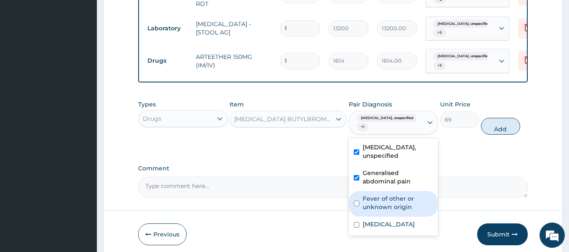
click at [397, 207] on label "Fever of other or unknown origin" at bounding box center [398, 203] width 71 height 17
checkbox input "true"
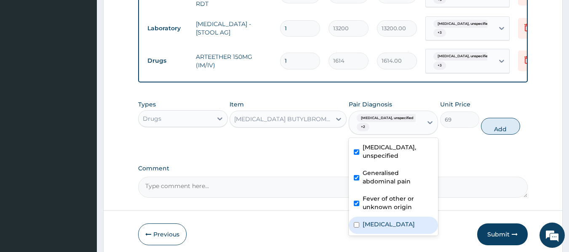
click at [396, 226] on label "Chest pain, unspecified" at bounding box center [389, 224] width 52 height 8
checkbox input "true"
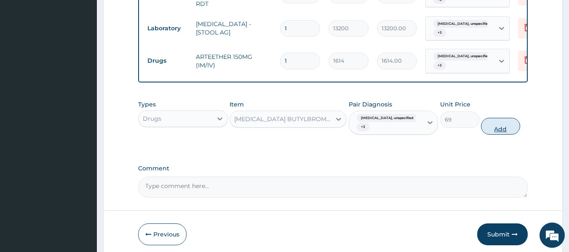
click at [505, 135] on button "Add" at bounding box center [500, 126] width 39 height 17
type input "0"
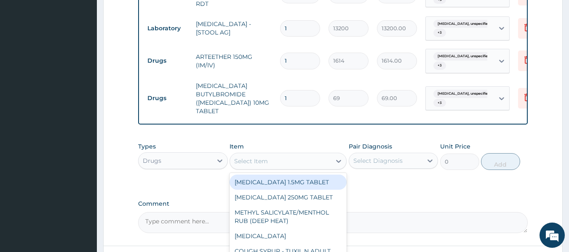
click at [268, 163] on div "Select Item" at bounding box center [280, 161] width 101 height 13
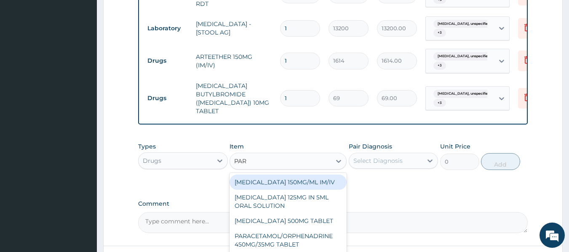
type input "PARA"
click at [308, 190] on div "PARACETAMOL 150MG/ML IM/IV" at bounding box center [288, 182] width 117 height 15
type input "300"
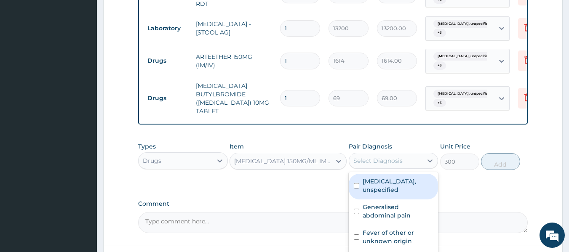
click at [375, 168] on div "Select Diagnosis" at bounding box center [386, 160] width 74 height 13
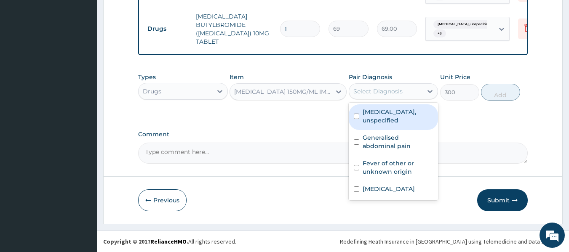
scroll to position [517, 0]
click at [390, 113] on label "Duodenal ulcer, unspecified" at bounding box center [398, 116] width 71 height 17
checkbox input "true"
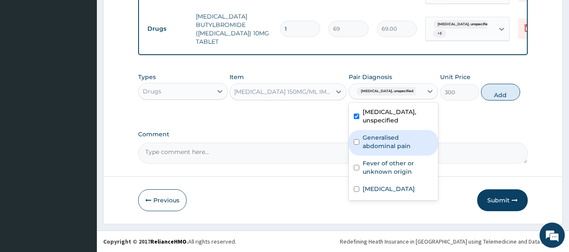
click at [390, 134] on label "Generalised abdominal pain" at bounding box center [398, 142] width 71 height 17
checkbox input "true"
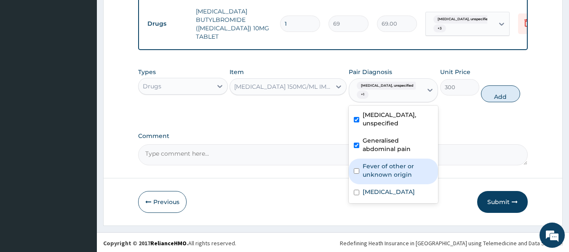
click at [394, 171] on label "Fever of other or unknown origin" at bounding box center [398, 170] width 71 height 17
checkbox input "true"
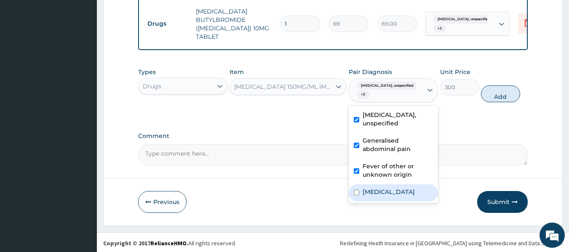
click at [402, 196] on label "Chest pain, unspecified" at bounding box center [389, 192] width 52 height 8
checkbox input "true"
click at [504, 101] on button "Add" at bounding box center [500, 94] width 39 height 17
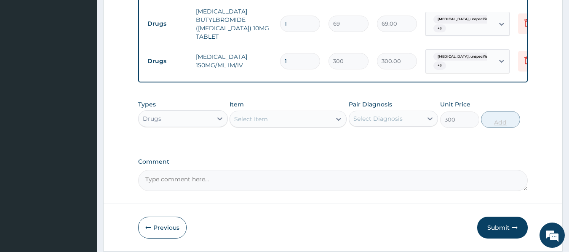
type input "0"
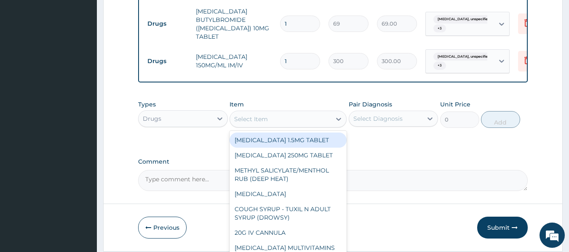
click at [297, 125] on div "Select Item" at bounding box center [280, 119] width 101 height 13
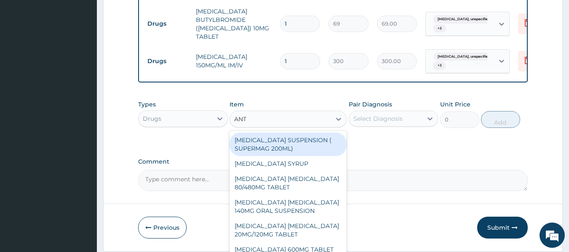
type input "ANTA"
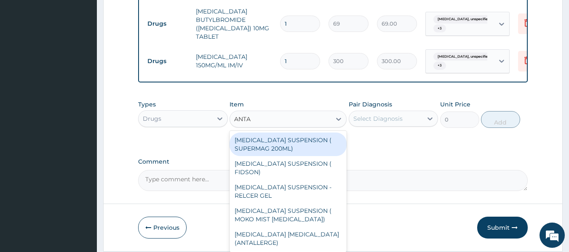
click at [302, 149] on div "ANTACID SUSPENSION ( SUPERMAG 200ML)" at bounding box center [288, 145] width 117 height 24
type input "1182"
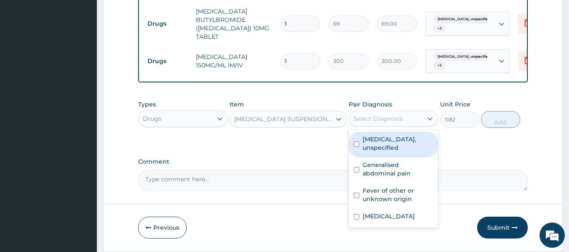
drag, startPoint x: 396, startPoint y: 123, endPoint x: 396, endPoint y: 140, distance: 17.7
click at [396, 127] on div "option Chest pain, unspecified, selected. option Duodenal ulcer, unspecified fo…" at bounding box center [394, 119] width 90 height 16
click at [396, 140] on label "Duodenal ulcer, unspecified" at bounding box center [398, 143] width 71 height 17
checkbox input "true"
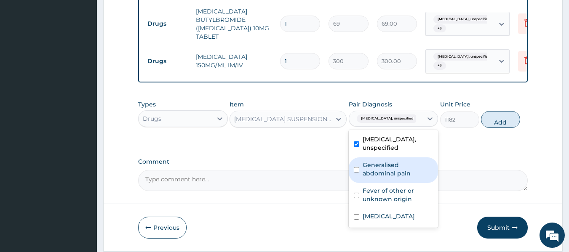
click at [392, 177] on label "Generalised abdominal pain" at bounding box center [398, 169] width 71 height 17
checkbox input "true"
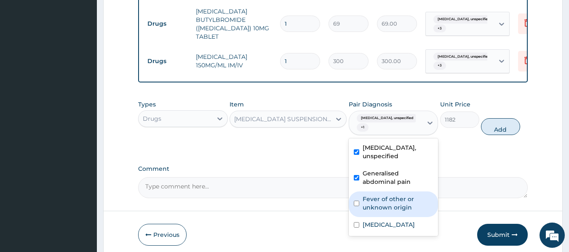
click at [394, 207] on label "Fever of other or unknown origin" at bounding box center [398, 203] width 71 height 17
checkbox input "true"
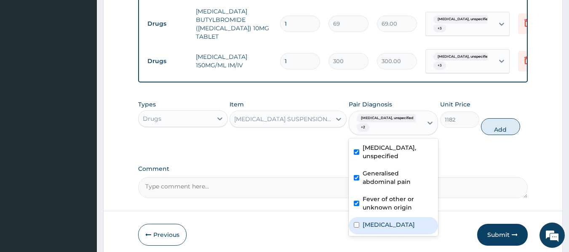
click at [397, 229] on label "Chest pain, unspecified" at bounding box center [389, 225] width 52 height 8
checkbox input "true"
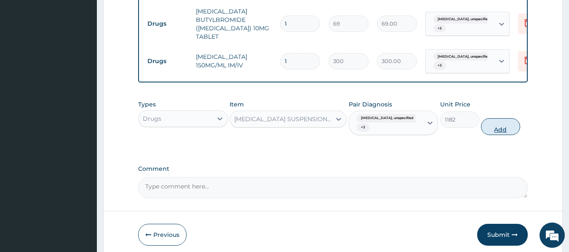
click at [499, 127] on button "Add" at bounding box center [500, 126] width 39 height 17
type input "0"
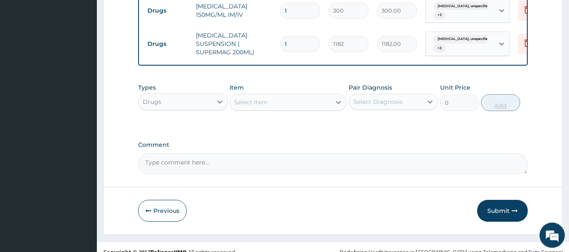
scroll to position [568, 0]
click at [301, 106] on div "Select Item" at bounding box center [280, 101] width 101 height 13
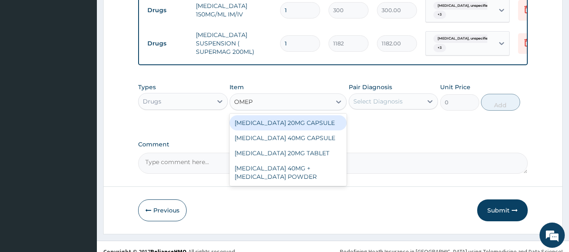
type input "OMEPR"
click at [306, 125] on div "OMEPRAZOLE 20MG CAPSULE" at bounding box center [288, 122] width 117 height 15
type input "100"
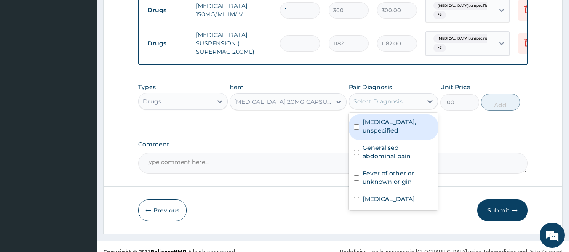
click at [386, 102] on div "Select Diagnosis" at bounding box center [378, 101] width 49 height 8
click at [385, 129] on label "Duodenal ulcer, unspecified" at bounding box center [398, 126] width 71 height 17
checkbox input "true"
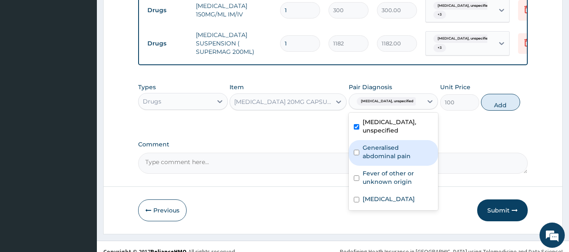
click at [386, 155] on label "Generalised abdominal pain" at bounding box center [398, 152] width 71 height 17
checkbox input "true"
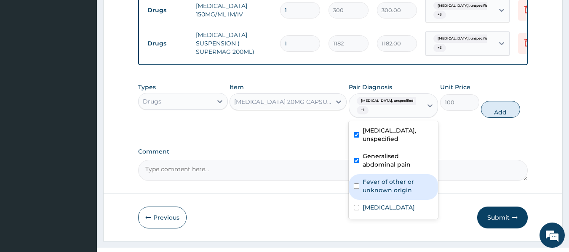
click at [384, 186] on label "Fever of other or unknown origin" at bounding box center [398, 186] width 71 height 17
checkbox input "true"
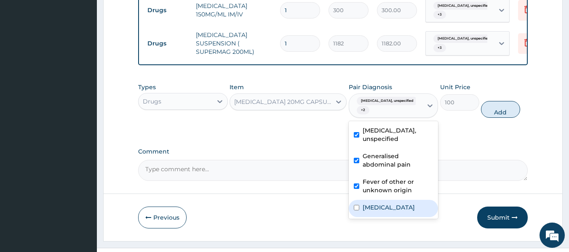
click at [388, 211] on label "Chest pain, unspecified" at bounding box center [389, 208] width 52 height 8
checkbox input "true"
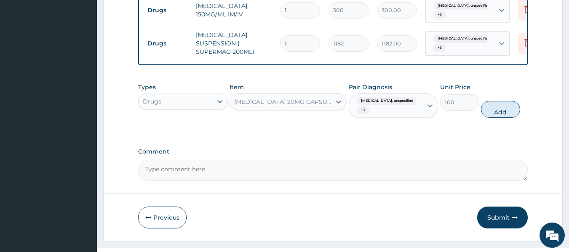
click at [500, 111] on button "Add" at bounding box center [500, 109] width 39 height 17
type input "0"
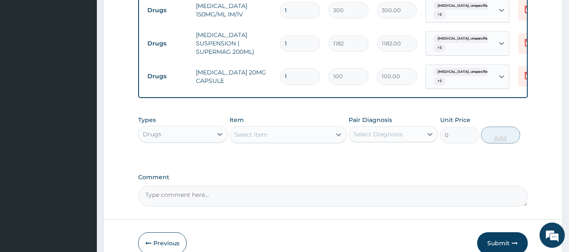
type input "0.00"
type input "2"
type input "200.00"
type input "28"
type input "2800.00"
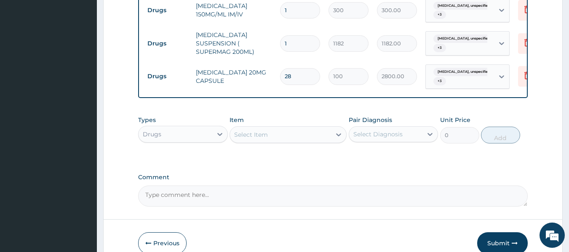
type input "28"
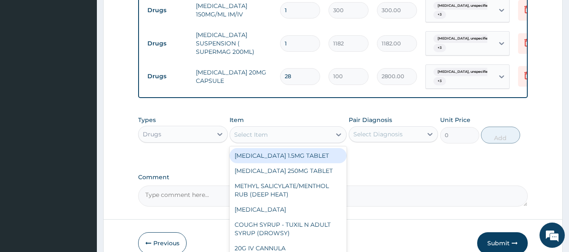
click at [292, 142] on div "Select Item" at bounding box center [280, 134] width 101 height 13
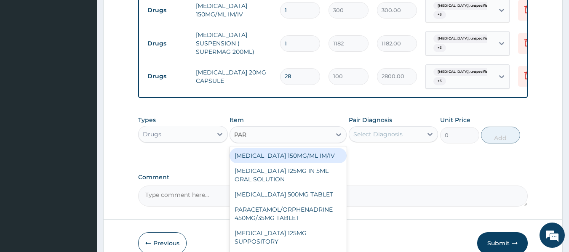
type input "PARA"
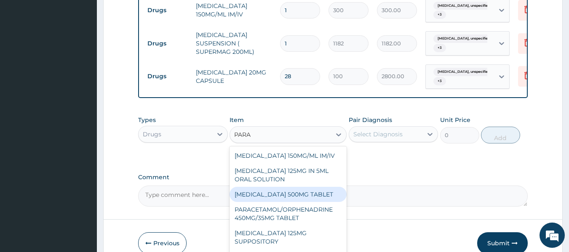
click at [300, 197] on div "PARACETAMOL 500MG TABLET" at bounding box center [288, 194] width 117 height 15
type input "30"
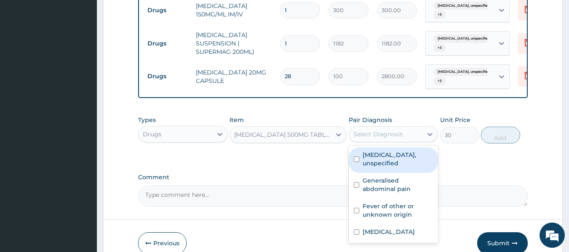
click at [405, 140] on div "Select Diagnosis" at bounding box center [386, 134] width 74 height 13
click at [402, 162] on label "Duodenal ulcer, unspecified" at bounding box center [398, 159] width 71 height 17
checkbox input "true"
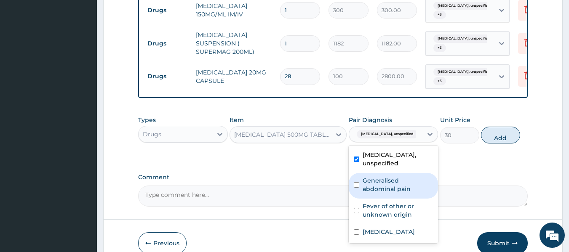
click at [401, 186] on label "Generalised abdominal pain" at bounding box center [398, 185] width 71 height 17
checkbox input "true"
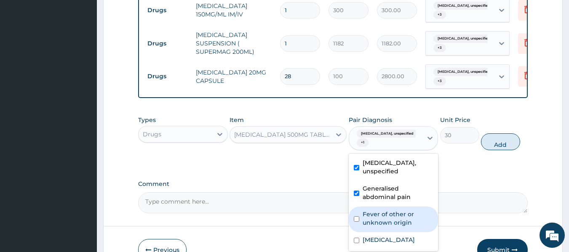
click at [400, 219] on label "Fever of other or unknown origin" at bounding box center [398, 218] width 71 height 17
checkbox input "true"
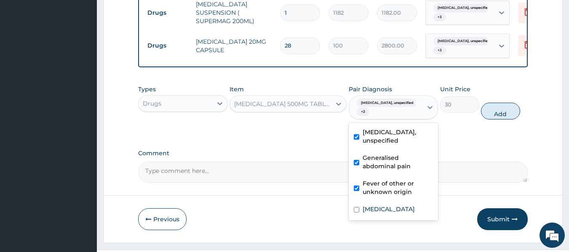
scroll to position [622, 0]
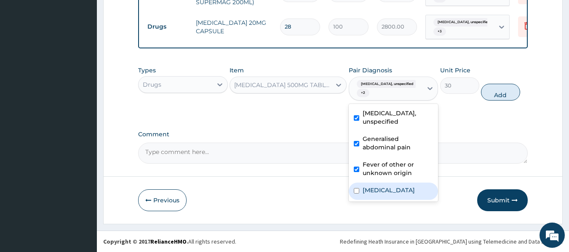
click at [408, 193] on label "Chest pain, unspecified" at bounding box center [389, 190] width 52 height 8
checkbox input "true"
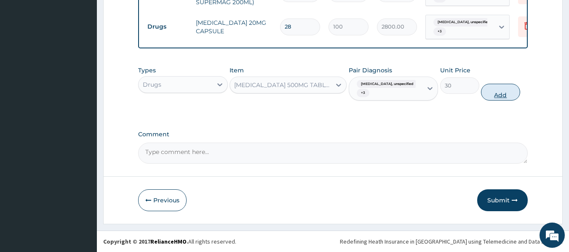
click at [503, 93] on button "Add" at bounding box center [500, 92] width 39 height 17
type input "0"
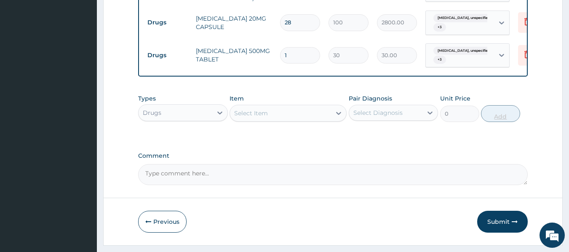
type input "18"
type input "540.00"
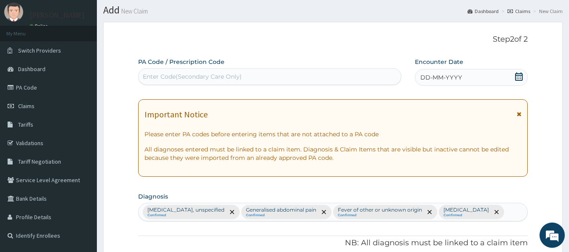
scroll to position [17, 0]
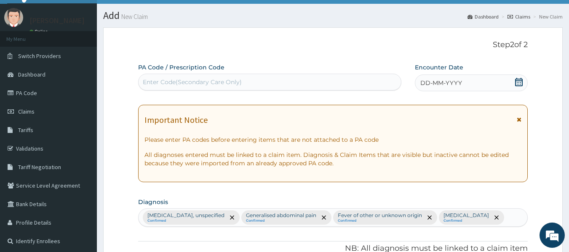
type input "18"
click at [427, 81] on span "DD-MM-YYYY" at bounding box center [442, 83] width 42 height 8
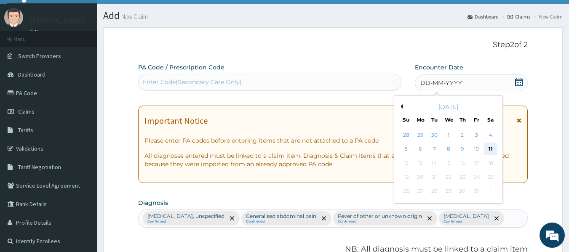
click at [490, 148] on div "11" at bounding box center [491, 149] width 13 height 13
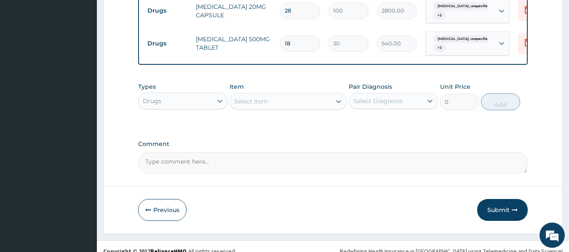
scroll to position [647, 0]
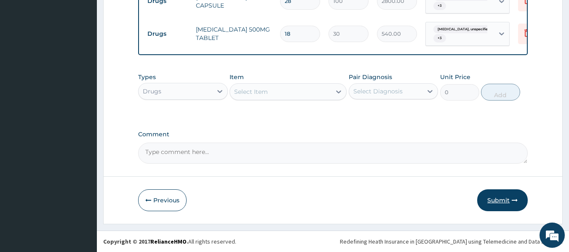
click at [504, 202] on button "Submit" at bounding box center [502, 201] width 51 height 22
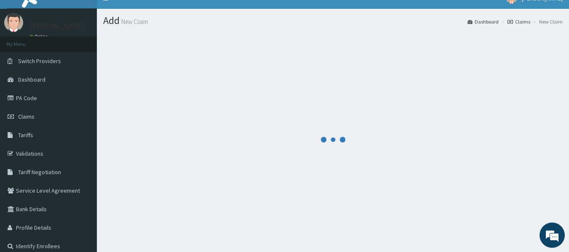
scroll to position [16, 0]
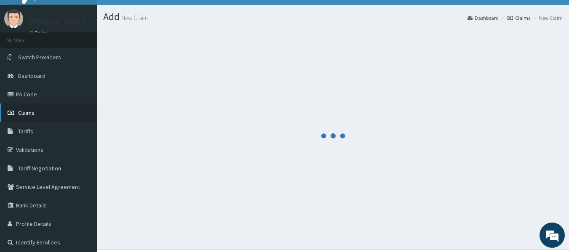
click at [22, 113] on span "Claims" at bounding box center [26, 113] width 16 height 8
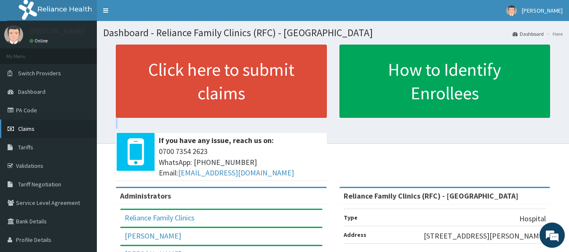
click at [21, 128] on span "Claims" at bounding box center [26, 129] width 16 height 8
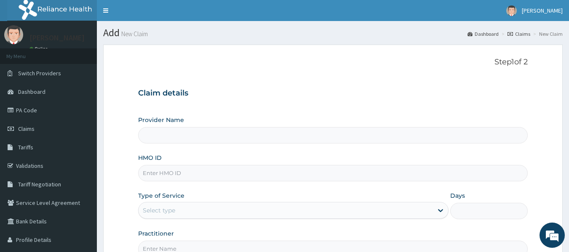
type input "Reliance Family Clinics (RFC) - [GEOGRAPHIC_DATA]"
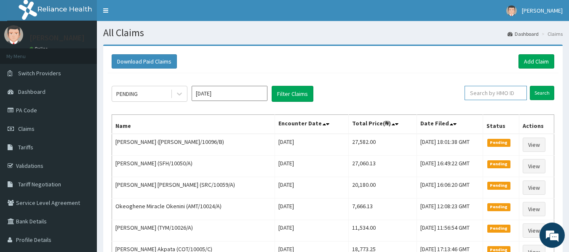
click at [502, 93] on input "text" at bounding box center [496, 93] width 62 height 14
type input "TNL/10026/C"
click at [538, 91] on input "Search" at bounding box center [542, 93] width 24 height 14
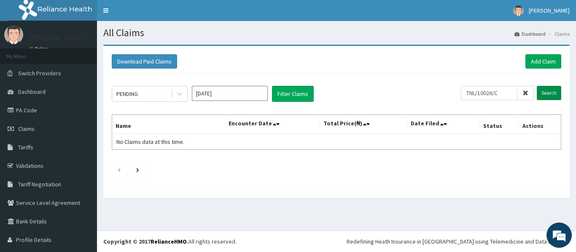
click at [538, 91] on input "Search" at bounding box center [548, 93] width 24 height 14
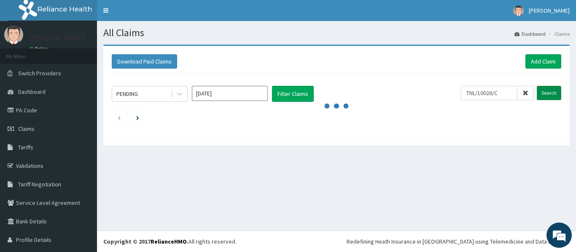
click at [538, 91] on input "Search" at bounding box center [548, 93] width 24 height 14
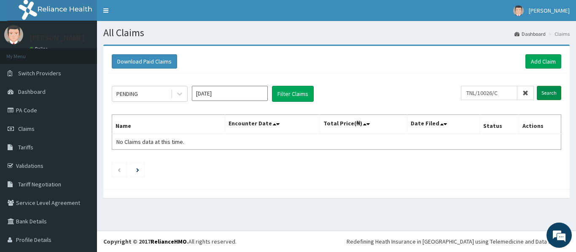
click at [538, 91] on input "Search" at bounding box center [548, 93] width 24 height 14
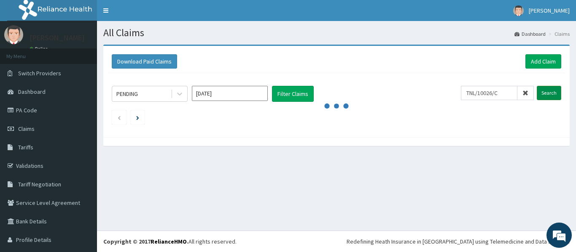
click at [538, 91] on input "Search" at bounding box center [548, 93] width 24 height 14
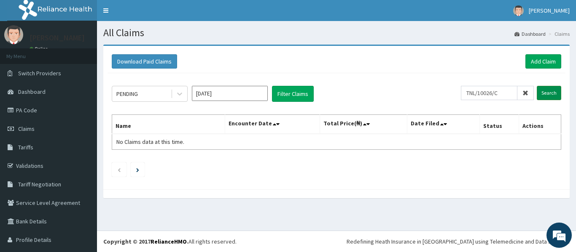
click at [538, 91] on input "Search" at bounding box center [548, 93] width 24 height 14
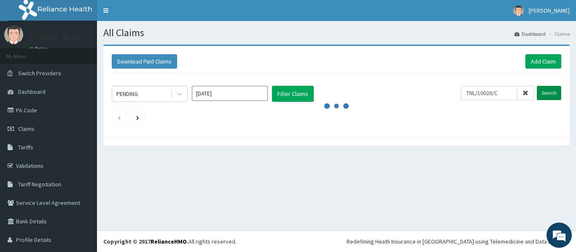
click at [538, 91] on input "Search" at bounding box center [548, 93] width 24 height 14
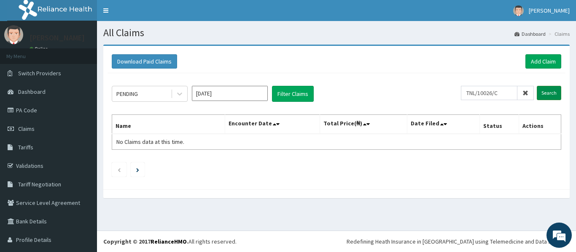
click at [538, 91] on input "Search" at bounding box center [548, 93] width 24 height 14
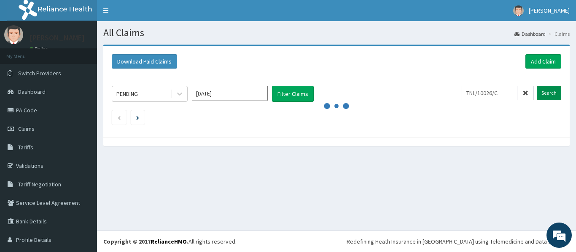
click at [538, 91] on input "Search" at bounding box center [548, 93] width 24 height 14
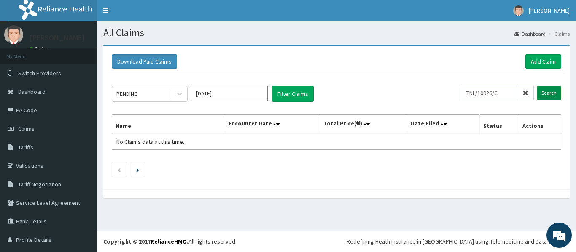
click at [538, 91] on input "Search" at bounding box center [548, 93] width 24 height 14
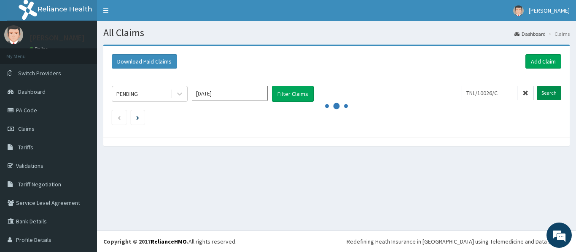
click at [538, 91] on input "Search" at bounding box center [548, 93] width 24 height 14
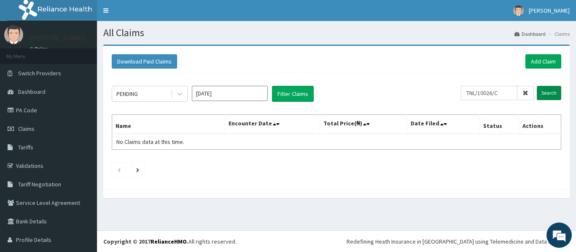
click at [538, 91] on input "Search" at bounding box center [548, 93] width 24 height 14
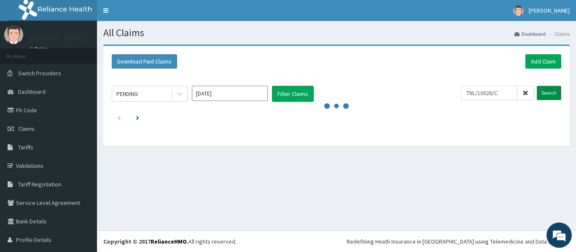
click at [538, 91] on input "Search" at bounding box center [548, 93] width 24 height 14
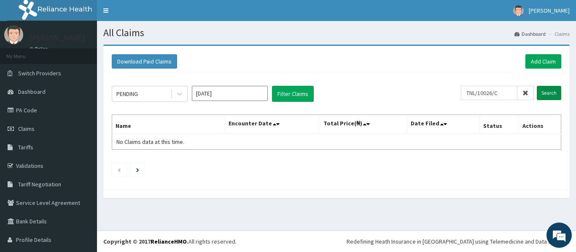
click at [538, 91] on input "Search" at bounding box center [548, 93] width 24 height 14
drag, startPoint x: 538, startPoint y: 91, endPoint x: 359, endPoint y: 64, distance: 180.7
click at [359, 64] on div "Download Paid Claims Add Claim × Note you can only download claims within a max…" at bounding box center [336, 118] width 466 height 144
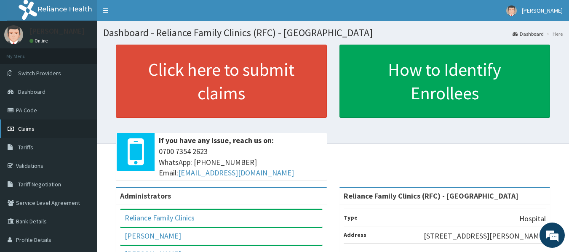
click at [28, 127] on span "Claims" at bounding box center [26, 129] width 16 height 8
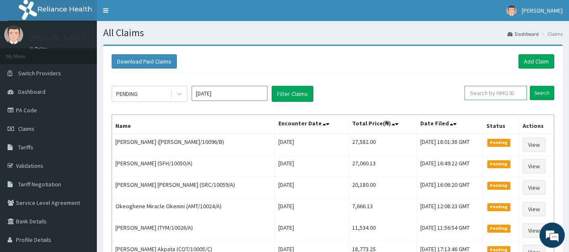
click at [496, 90] on input "text" at bounding box center [496, 93] width 62 height 14
type input "MPP/10569/A"
click at [539, 91] on input "Search" at bounding box center [542, 93] width 24 height 14
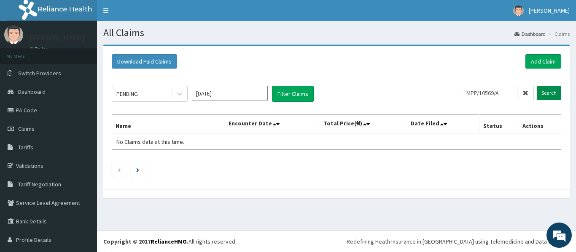
click at [539, 91] on input "Search" at bounding box center [548, 93] width 24 height 14
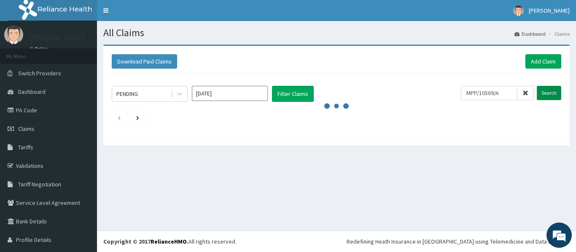
click at [539, 91] on input "Search" at bounding box center [548, 93] width 24 height 14
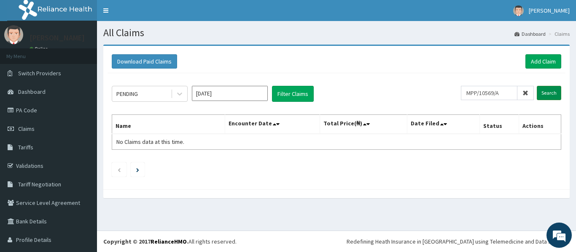
click at [539, 91] on input "Search" at bounding box center [548, 93] width 24 height 14
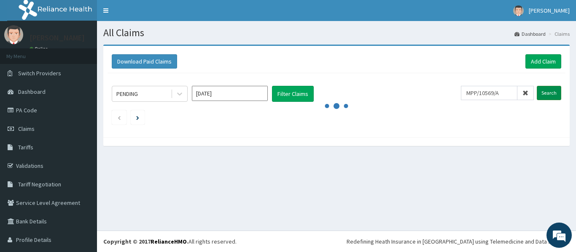
click at [539, 91] on input "Search" at bounding box center [548, 93] width 24 height 14
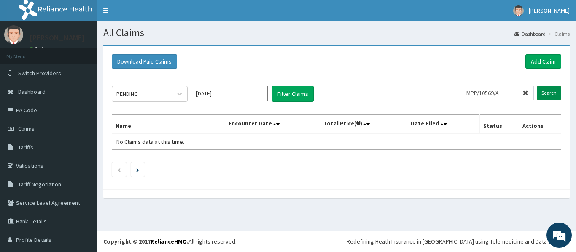
click at [539, 91] on input "Search" at bounding box center [548, 93] width 24 height 14
click at [545, 94] on input "Search" at bounding box center [548, 93] width 24 height 14
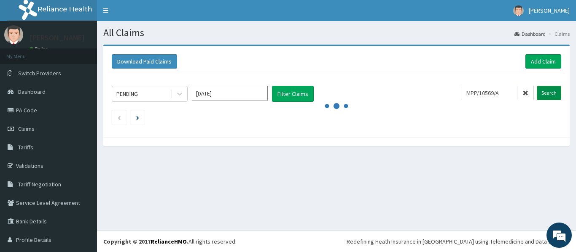
click at [545, 94] on input "Search" at bounding box center [548, 93] width 24 height 14
